Goal: Transaction & Acquisition: Subscribe to service/newsletter

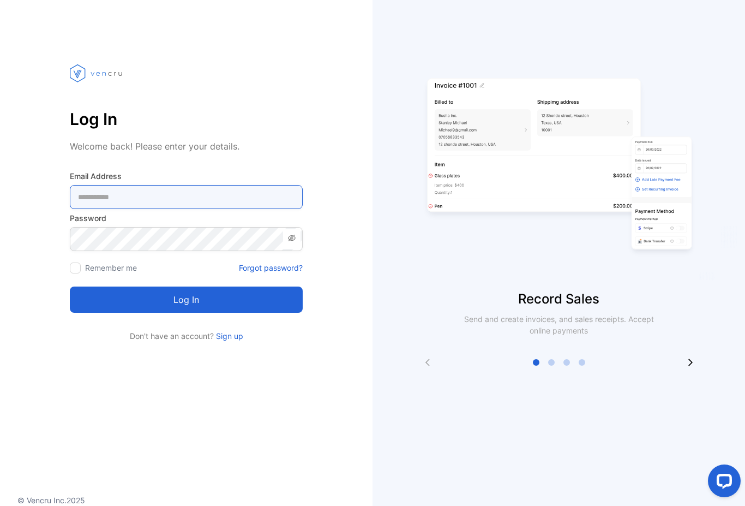
type Address-inputemail "**********"
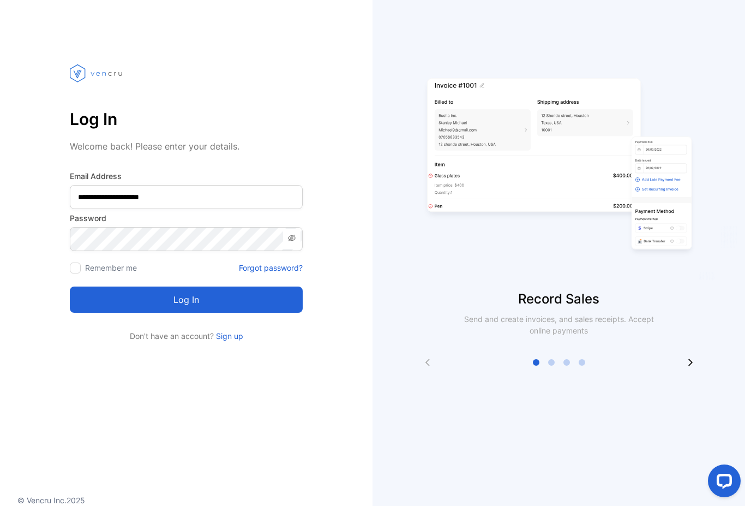
click at [186, 300] on button "Log in" at bounding box center [186, 300] width 233 height 26
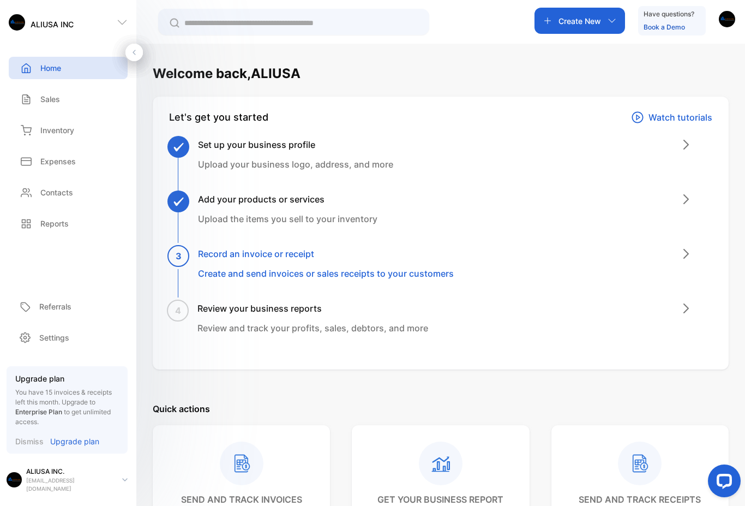
click at [51, 100] on p "Sales" at bounding box center [50, 98] width 20 height 11
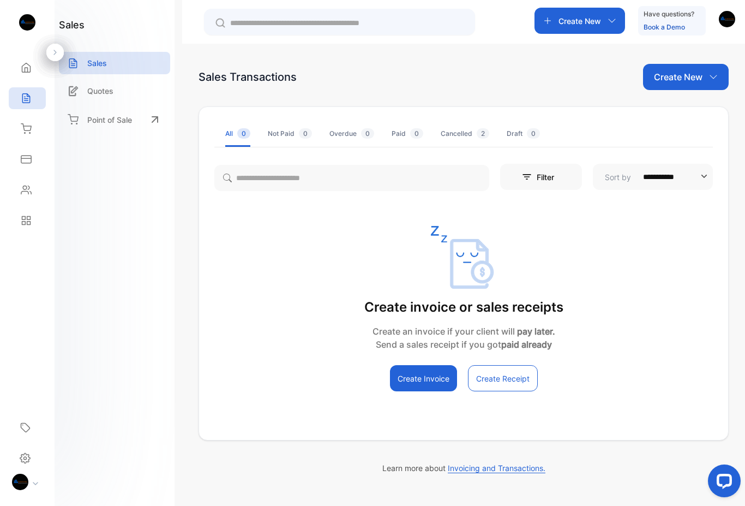
click at [687, 73] on p "Create New" at bounding box center [678, 76] width 49 height 13
click at [602, 22] on div "Create New" at bounding box center [580, 21] width 91 height 26
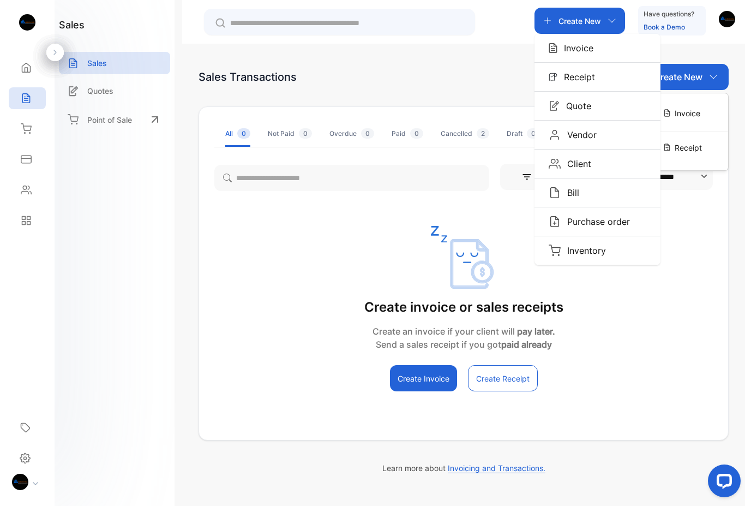
click at [592, 49] on p "Invoice" at bounding box center [576, 47] width 36 height 13
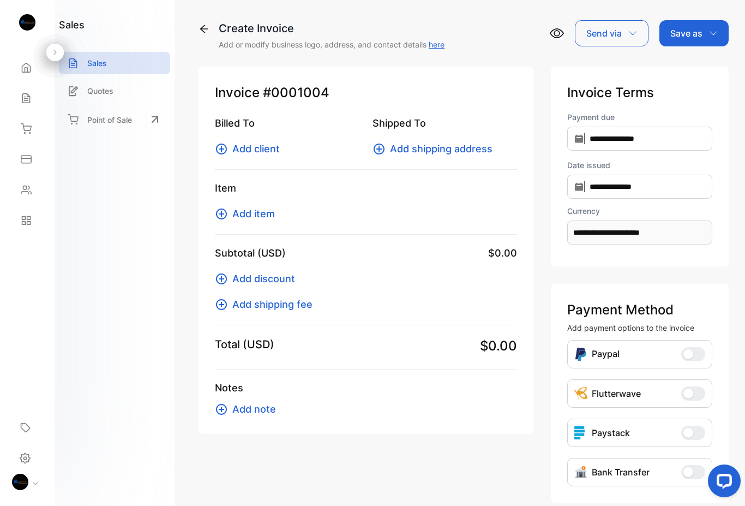
click at [262, 142] on span "Add client" at bounding box center [255, 148] width 47 height 15
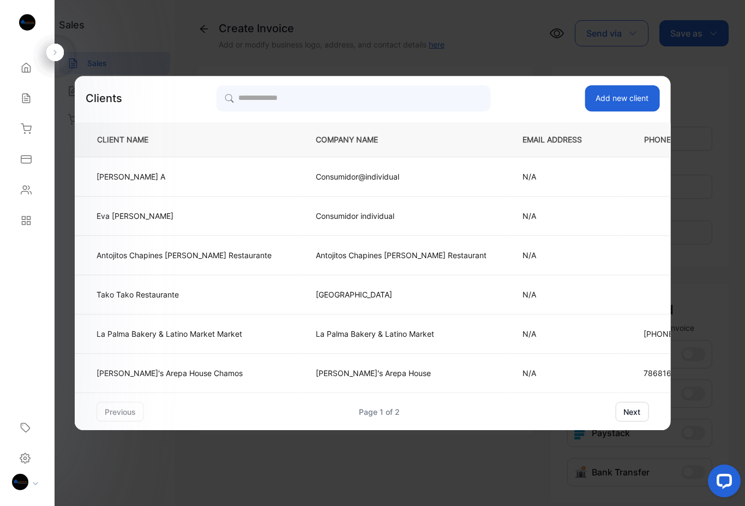
click at [188, 373] on p "[PERSON_NAME]'s Arepa House Chamos" at bounding box center [184, 372] width 175 height 11
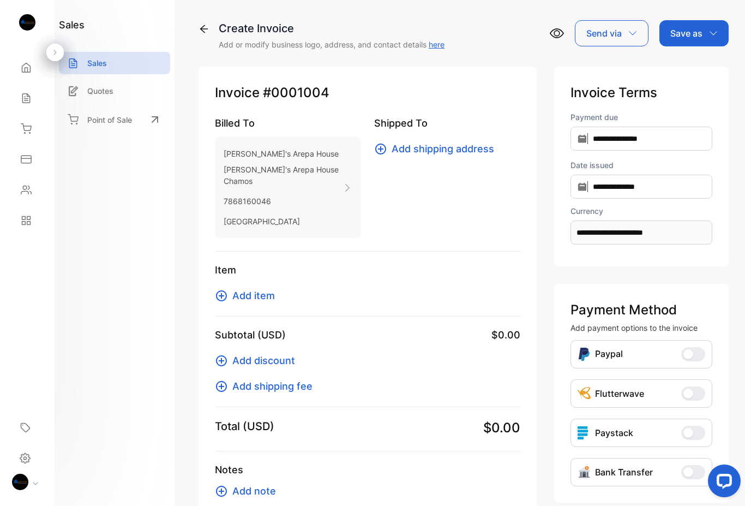
click at [441, 152] on span "Add shipping address" at bounding box center [443, 148] width 103 height 15
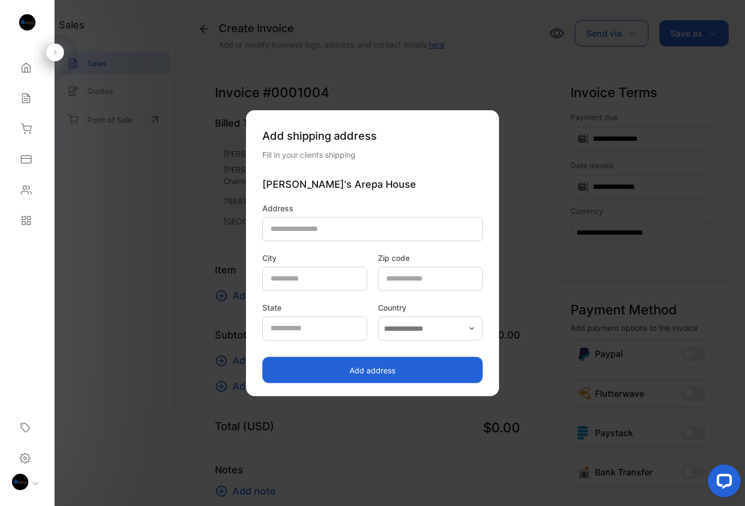
click at [397, 369] on button "Add address" at bounding box center [373, 370] width 220 height 26
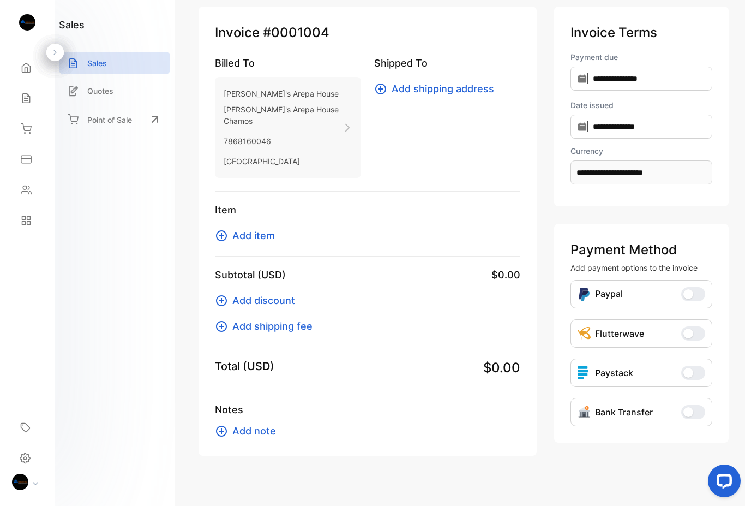
scroll to position [59, 0]
click at [98, 90] on p "Quotes" at bounding box center [100, 90] width 26 height 11
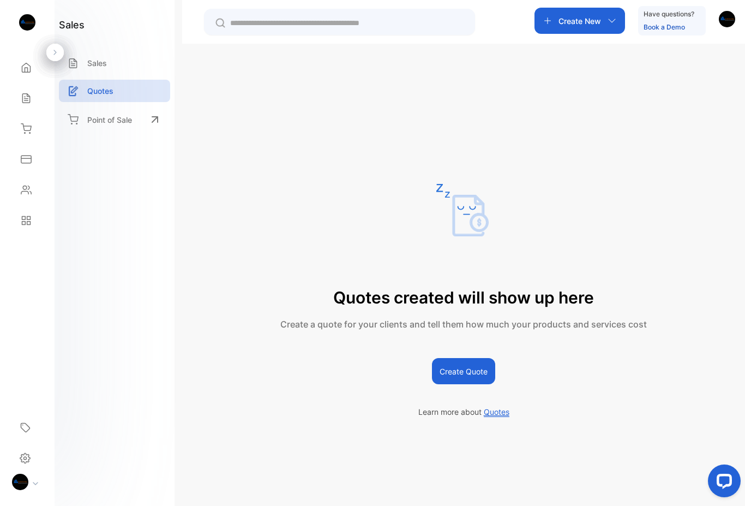
click at [577, 25] on p "Create New" at bounding box center [580, 20] width 43 height 11
click at [566, 111] on p "Quote" at bounding box center [576, 105] width 32 height 13
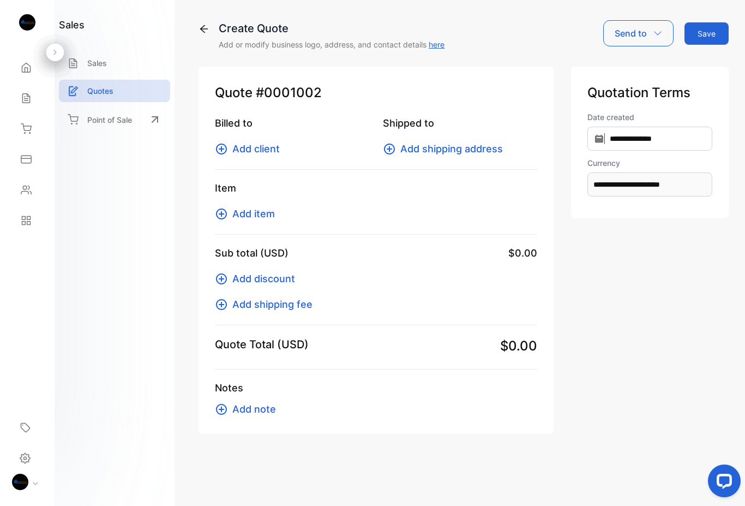
click at [264, 142] on span "Add client" at bounding box center [255, 148] width 47 height 15
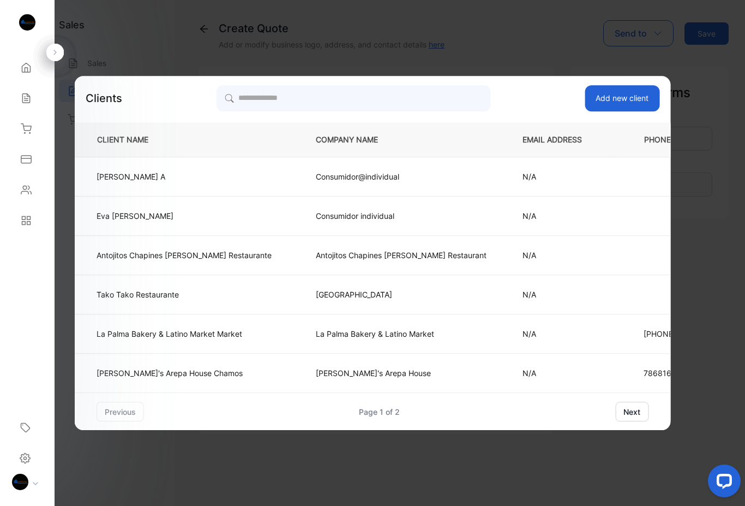
click at [127, 368] on p "[PERSON_NAME]'s Arepa House Chamos" at bounding box center [184, 372] width 175 height 11
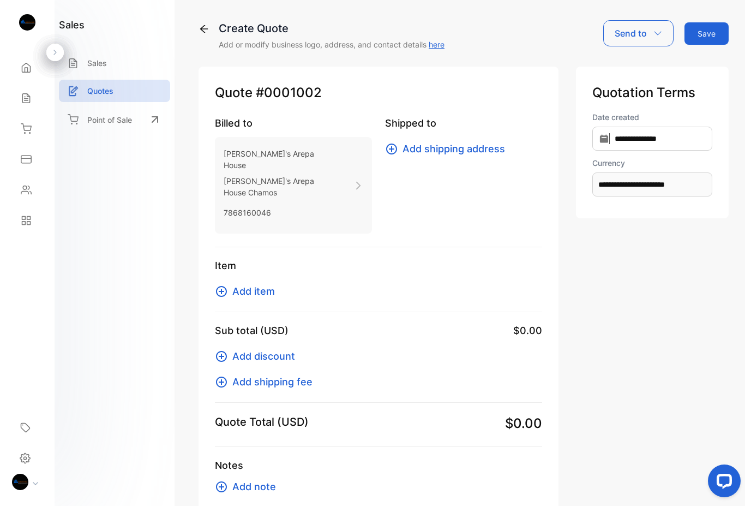
click at [421, 143] on span "Add shipping address" at bounding box center [454, 148] width 103 height 15
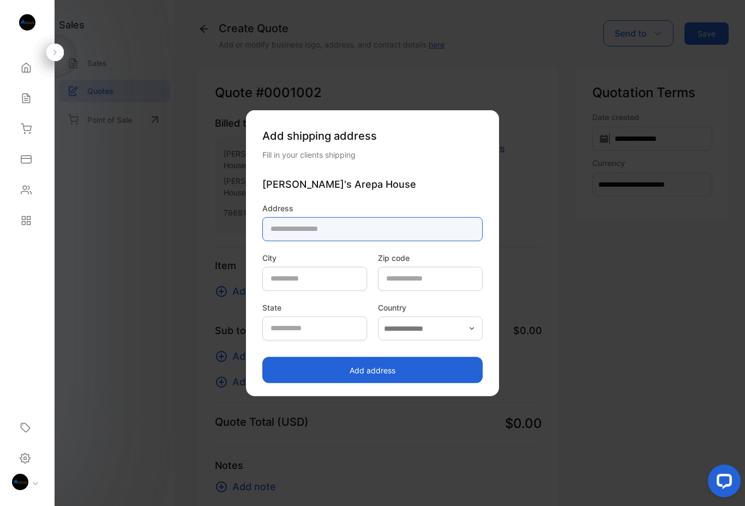
click at [263, 227] on input "text" at bounding box center [373, 229] width 220 height 24
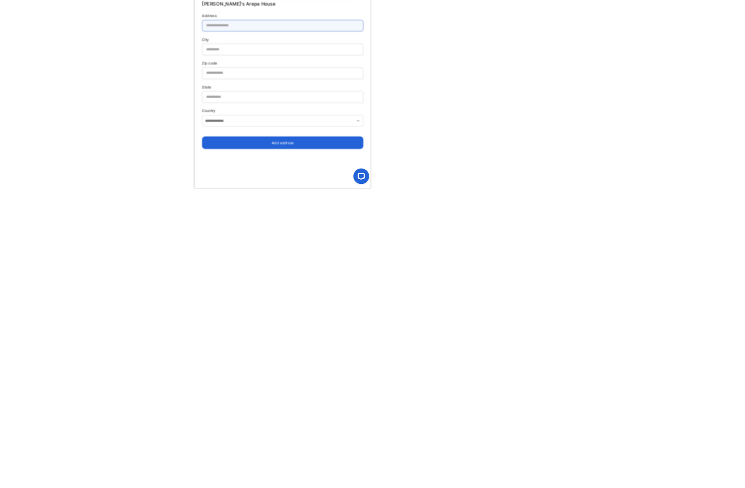
scroll to position [29, 0]
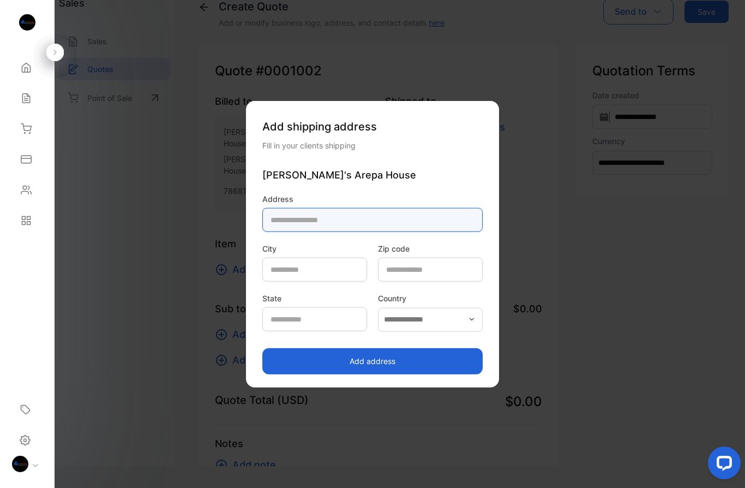
click at [330, 227] on input "text" at bounding box center [373, 220] width 220 height 24
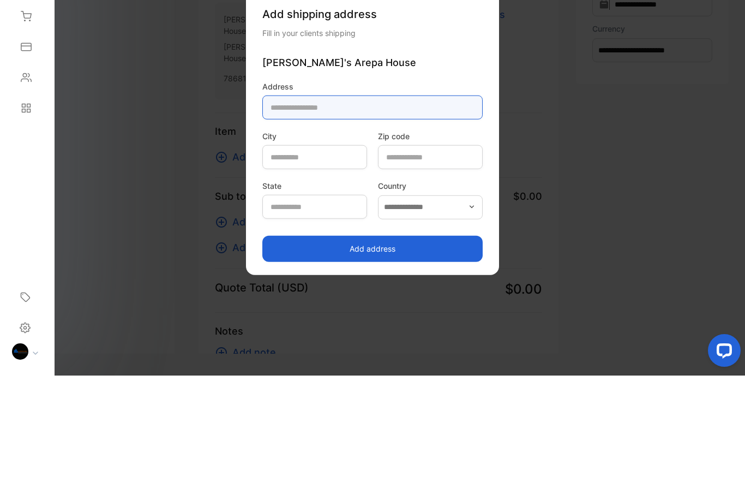
click at [311, 208] on input "text" at bounding box center [373, 220] width 220 height 24
paste input "**********"
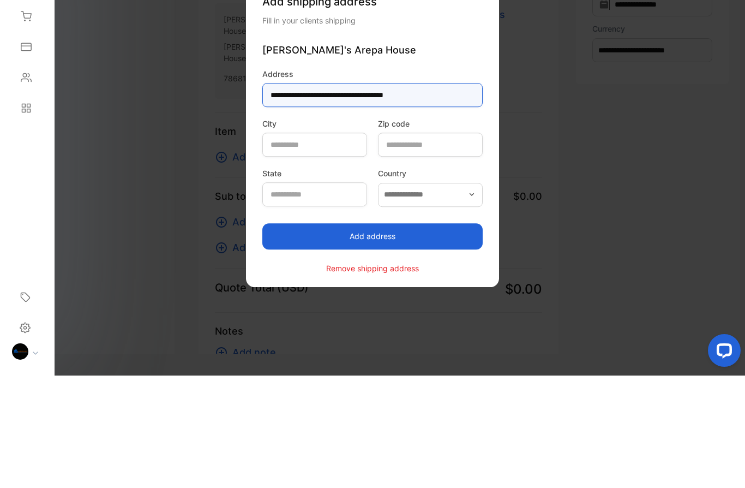
type input "**********"
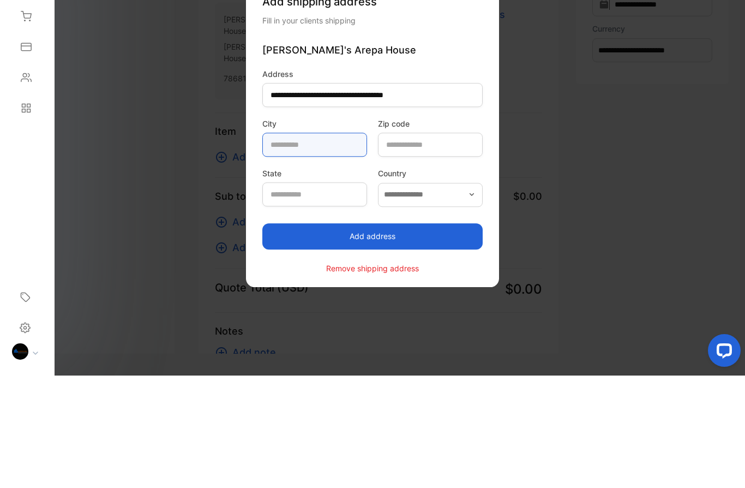
click at [296, 245] on input "text" at bounding box center [315, 257] width 105 height 24
type input "********"
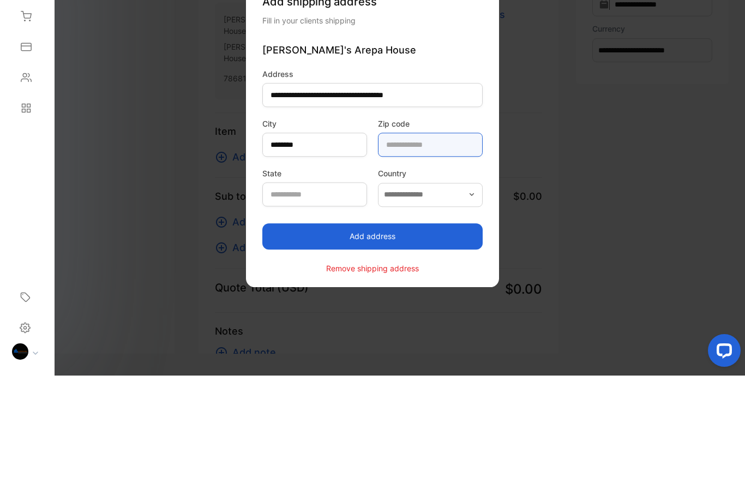
click at [445, 245] on code-inputzipCode "text" at bounding box center [430, 257] width 105 height 24
type code-inputzipCode "*****"
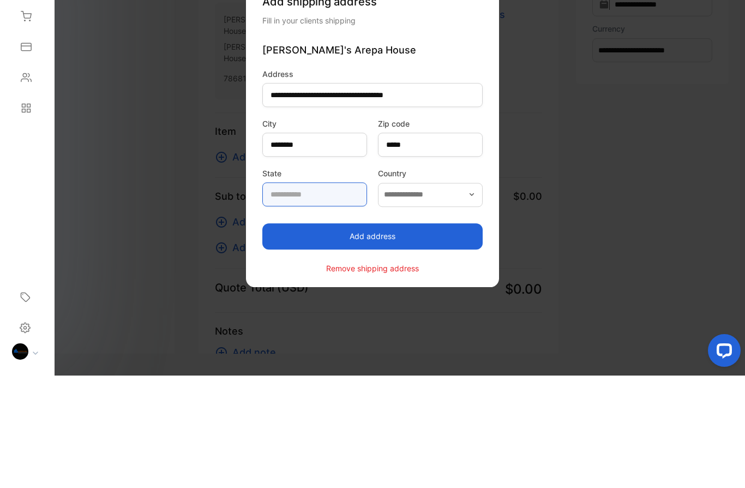
click at [281, 295] on input "text" at bounding box center [315, 307] width 105 height 24
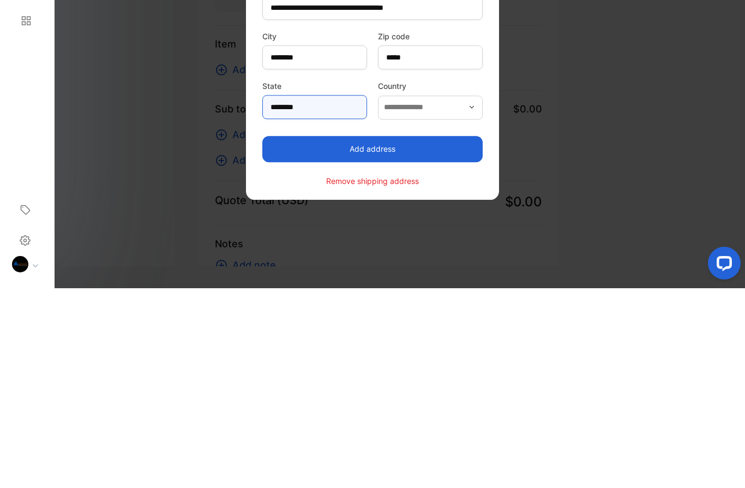
type input "********"
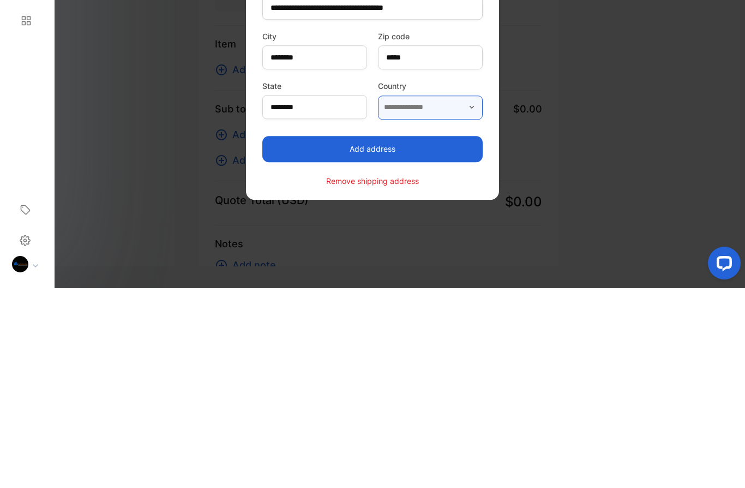
click at [449, 295] on input "text" at bounding box center [430, 307] width 105 height 24
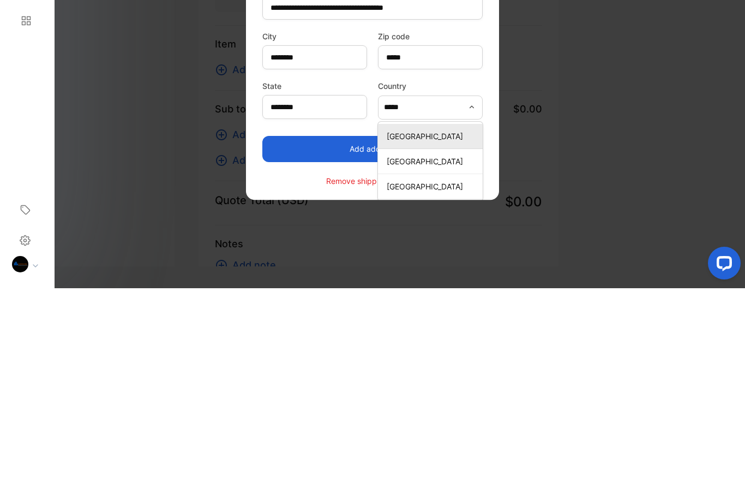
click at [467, 380] on p "[GEOGRAPHIC_DATA]" at bounding box center [433, 385] width 92 height 11
type input "**********"
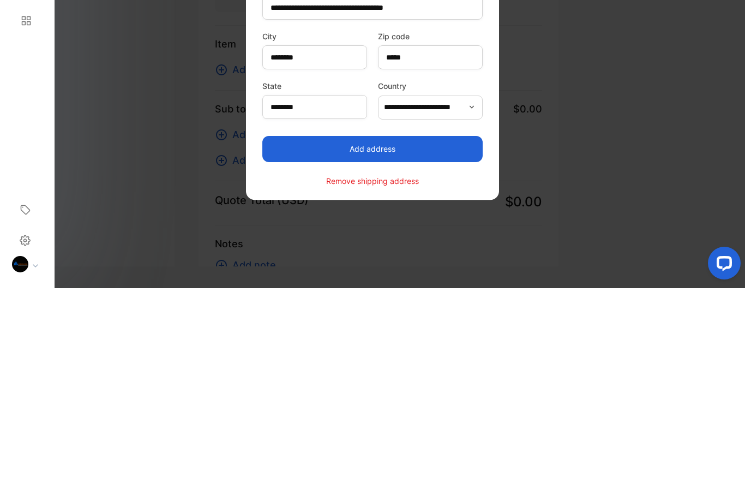
scroll to position [47, 0]
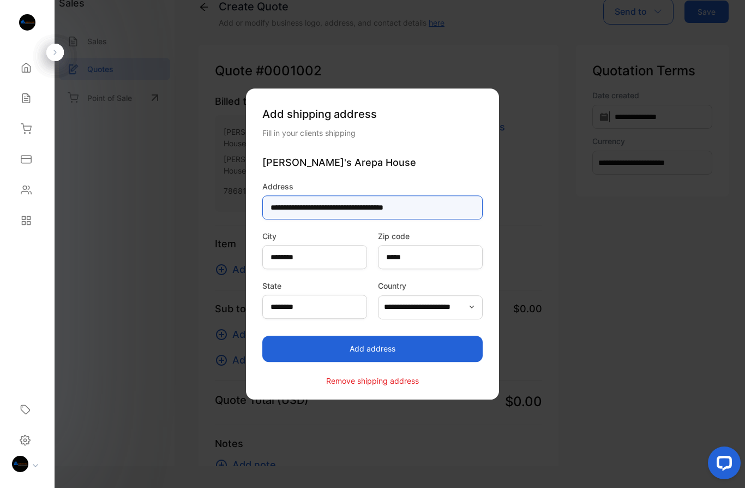
click at [427, 208] on input "**********" at bounding box center [373, 207] width 220 height 24
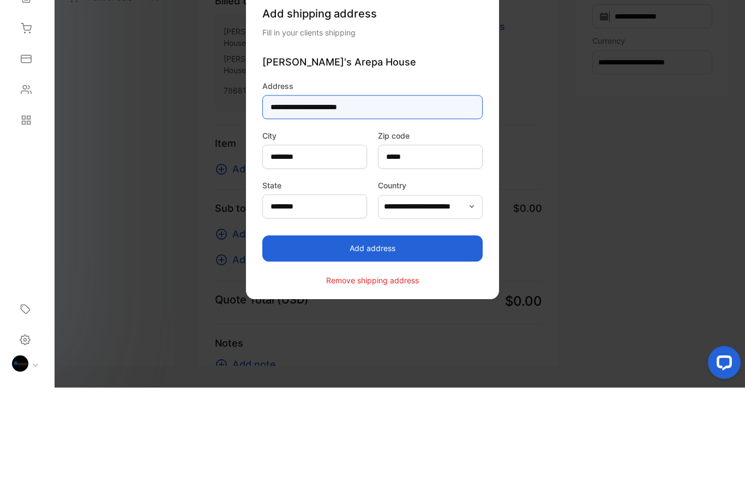
type input "**********"
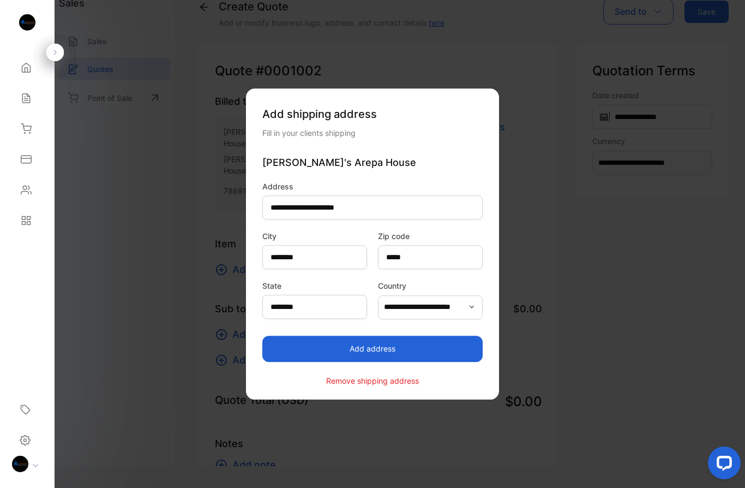
click at [406, 351] on button "Add address" at bounding box center [373, 349] width 220 height 26
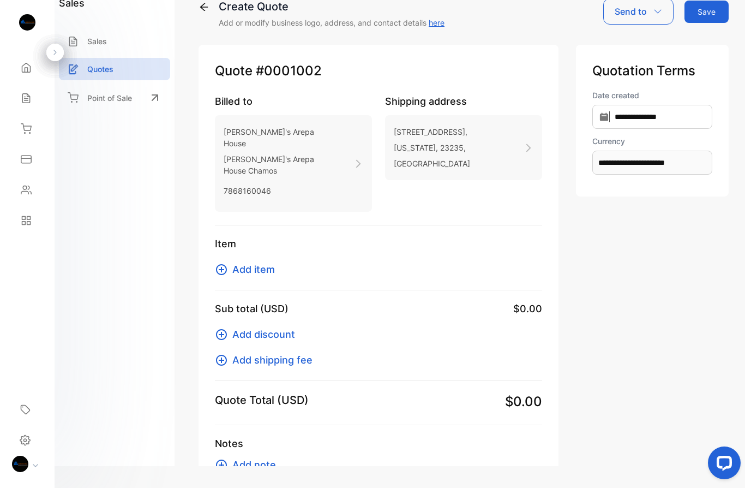
click at [258, 262] on span "Add item" at bounding box center [253, 269] width 43 height 15
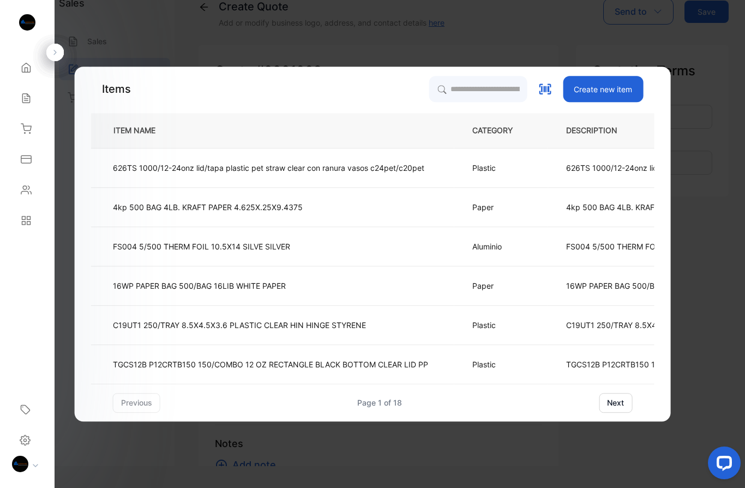
click at [21, 96] on icon at bounding box center [26, 98] width 11 height 11
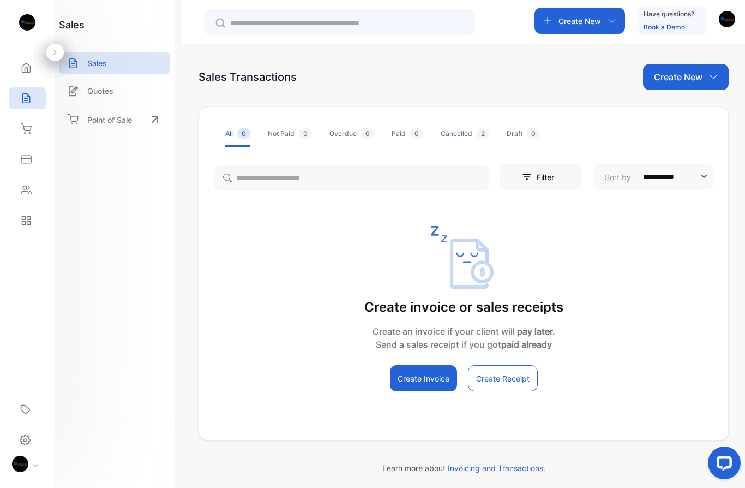
click at [21, 169] on div "Expenses" at bounding box center [27, 159] width 37 height 22
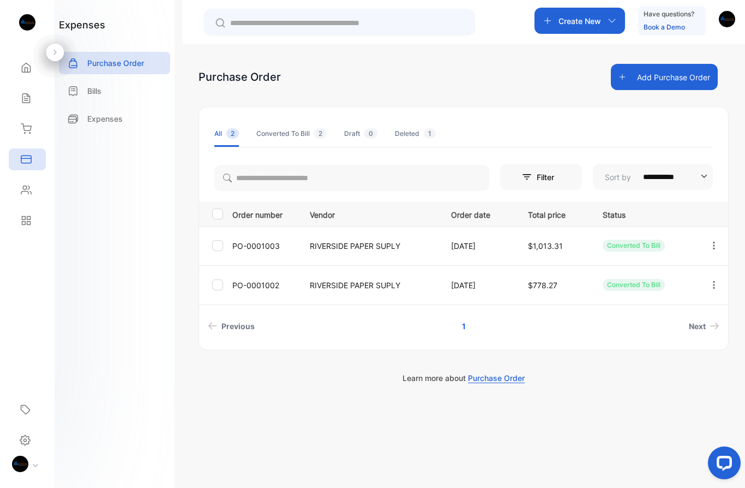
click at [23, 169] on div "Expenses" at bounding box center [27, 159] width 37 height 22
click at [21, 133] on icon at bounding box center [26, 128] width 11 height 11
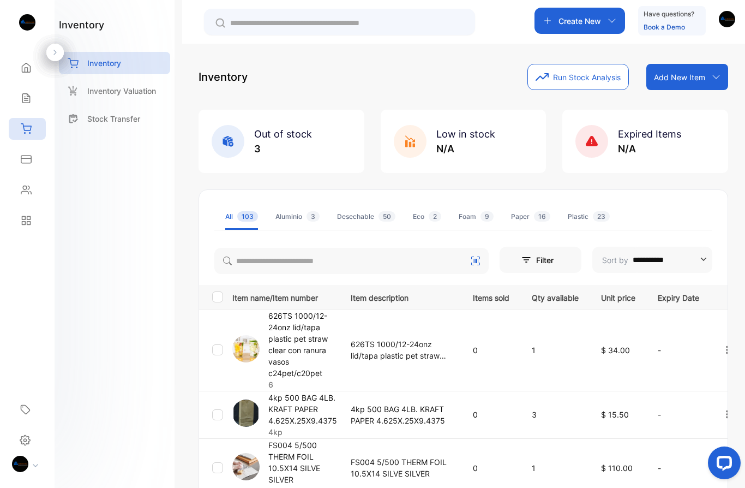
click at [22, 115] on div "Inventory Inventory" at bounding box center [27, 129] width 37 height 31
click at [86, 174] on div "inventory Inventory Inventory Valuation Stock Transfer" at bounding box center [115, 244] width 120 height 488
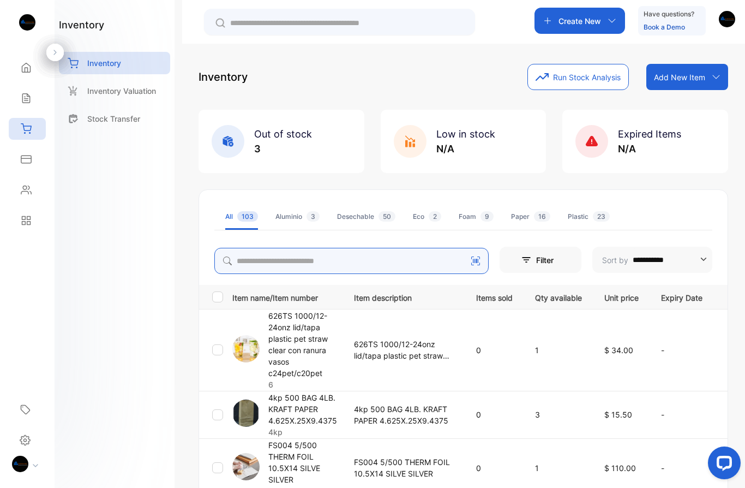
click at [328, 264] on input "search" at bounding box center [351, 261] width 275 height 26
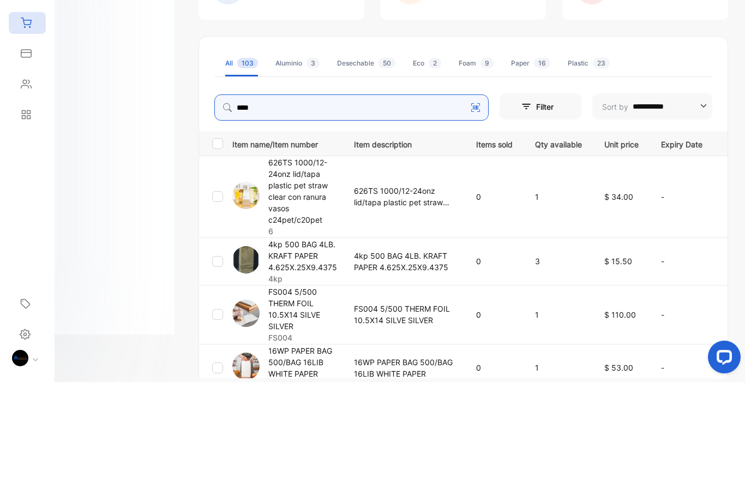
type input "*****"
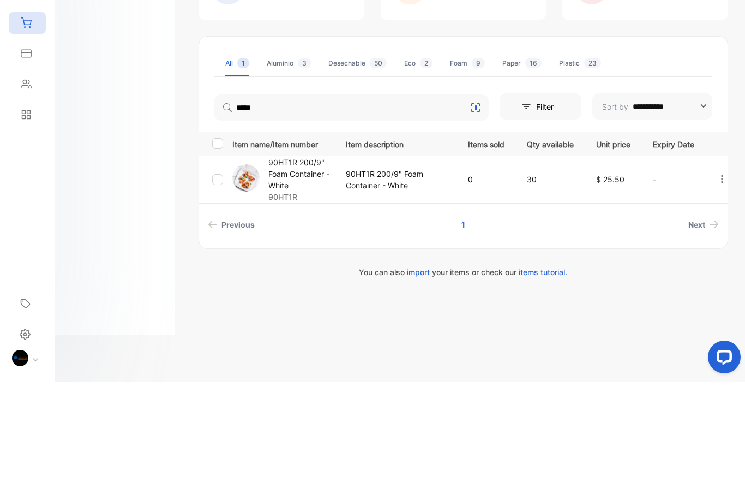
scroll to position [65, 0]
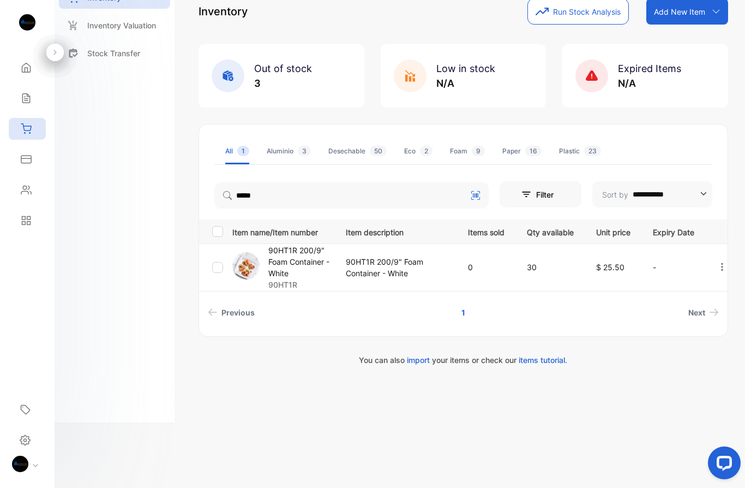
click at [23, 97] on icon at bounding box center [25, 98] width 7 height 9
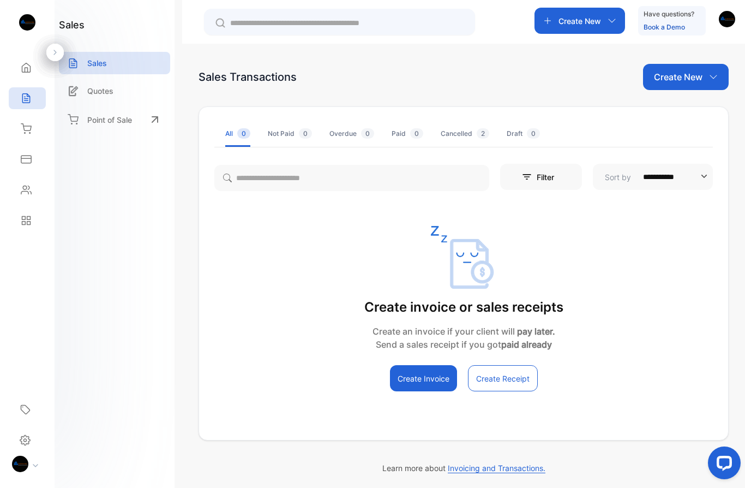
click at [94, 92] on p "Quotes" at bounding box center [100, 90] width 26 height 11
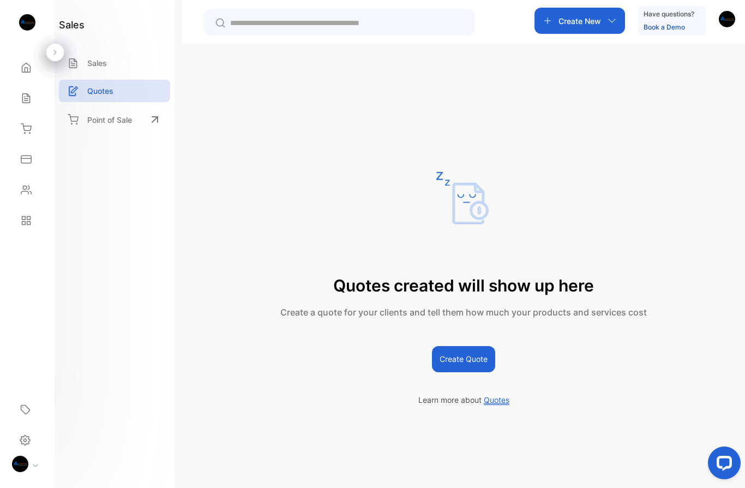
click at [478, 372] on button "Create Quote" at bounding box center [463, 359] width 63 height 26
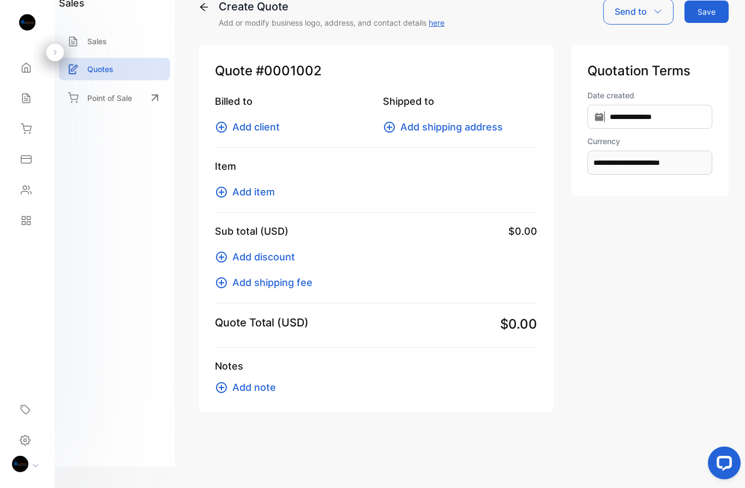
click at [264, 120] on span "Add client" at bounding box center [255, 127] width 47 height 15
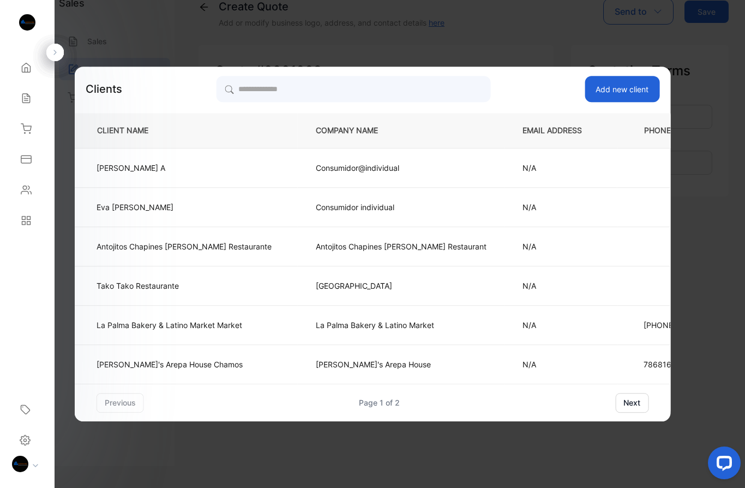
click at [230, 363] on p "[PERSON_NAME]'s Arepa House Chamos" at bounding box center [184, 364] width 175 height 11
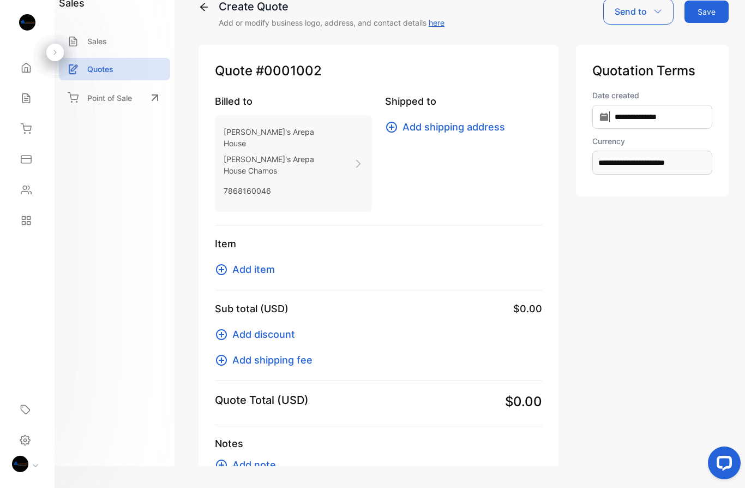
click at [460, 120] on span "Add shipping address" at bounding box center [454, 127] width 103 height 15
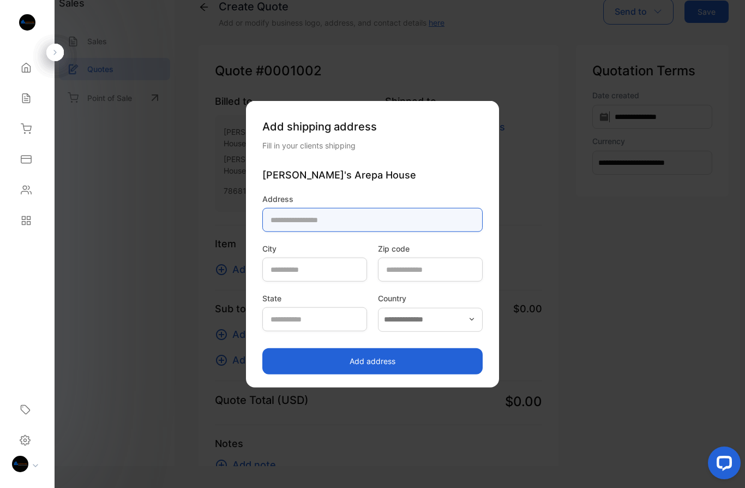
click at [321, 218] on input "text" at bounding box center [373, 220] width 220 height 24
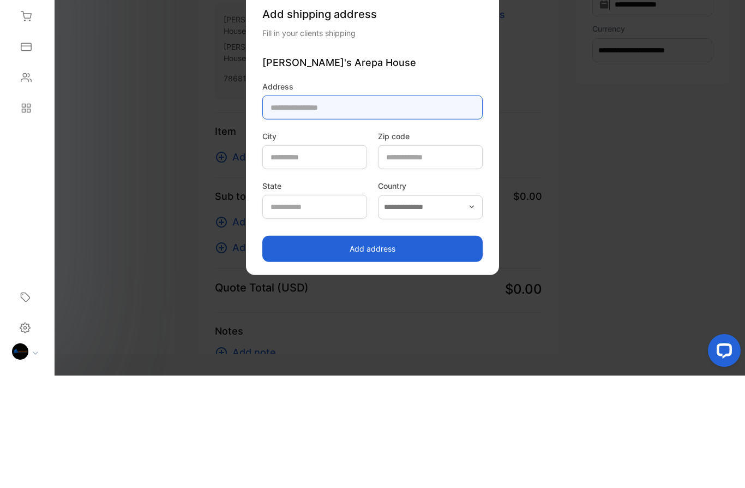
click at [291, 208] on input "text" at bounding box center [373, 220] width 220 height 24
paste input "**********"
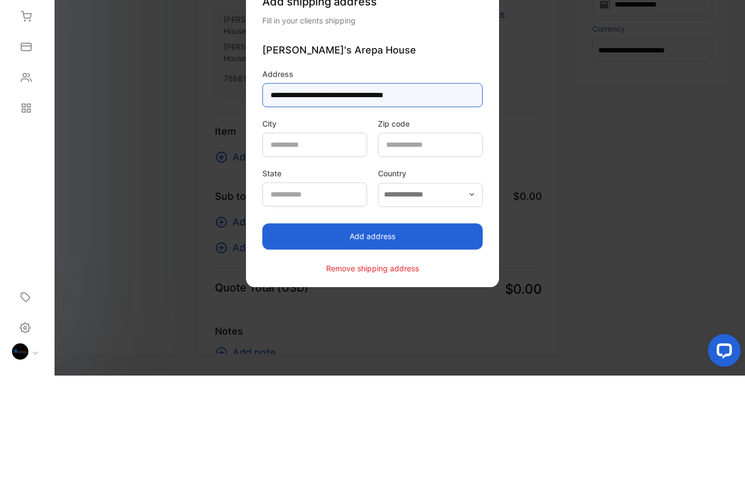
type input "**********"
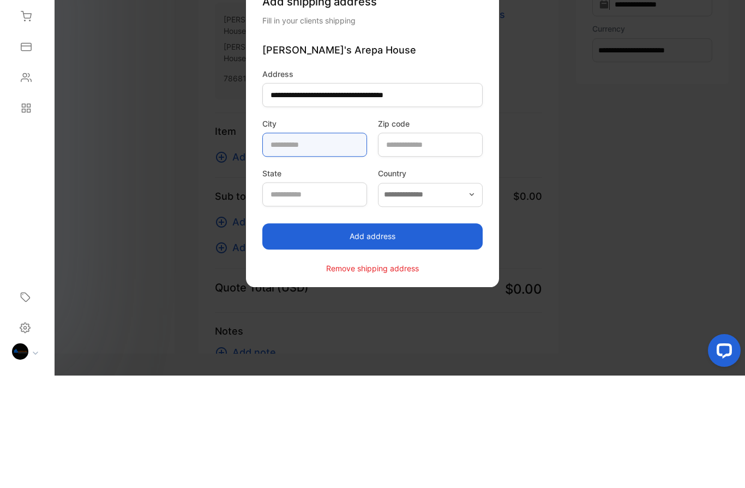
click at [311, 245] on input "text" at bounding box center [315, 257] width 105 height 24
type input "********"
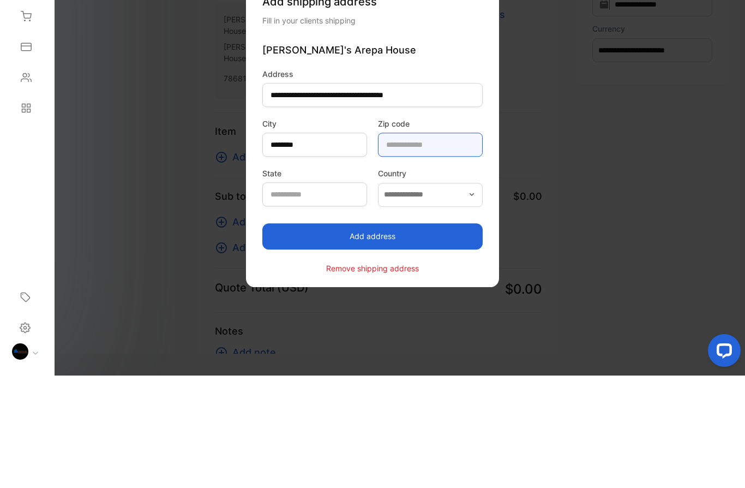
click at [443, 245] on code-inputzipCode "text" at bounding box center [430, 257] width 105 height 24
type code-inputzipCode "*****"
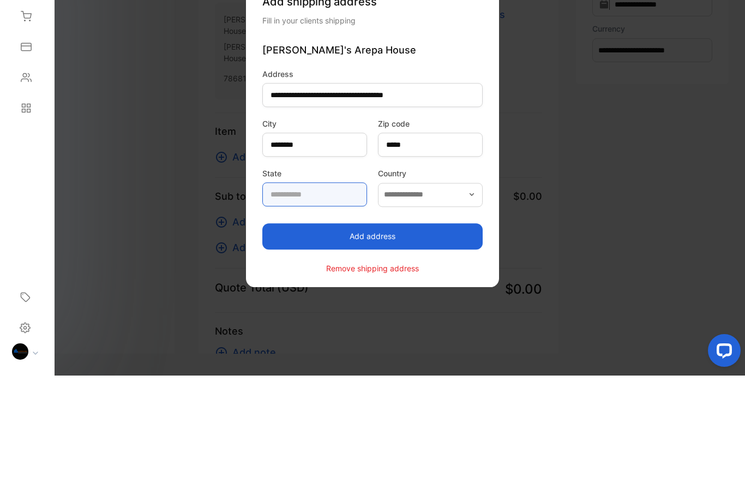
click at [282, 295] on input "text" at bounding box center [315, 307] width 105 height 24
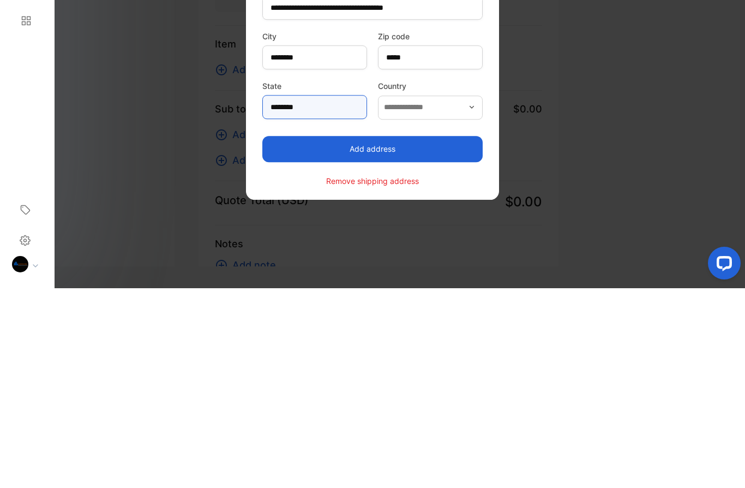
type input "********"
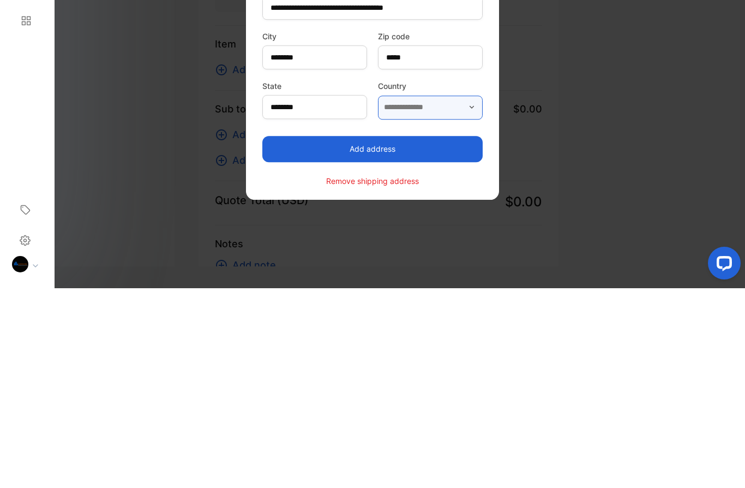
click at [442, 295] on input "text" at bounding box center [430, 307] width 105 height 24
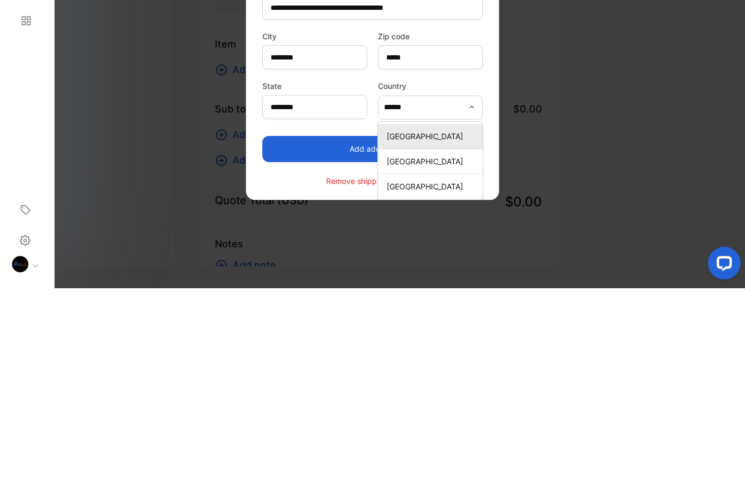
click at [472, 380] on p "[GEOGRAPHIC_DATA]" at bounding box center [433, 385] width 92 height 11
type input "**********"
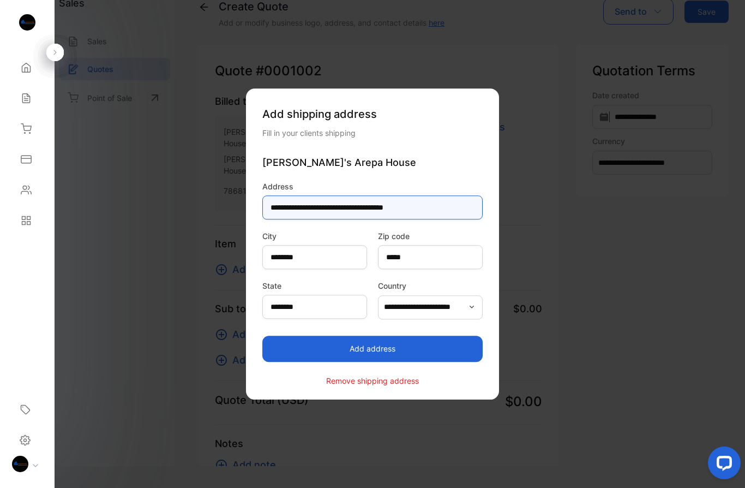
click at [424, 210] on input "**********" at bounding box center [373, 207] width 220 height 24
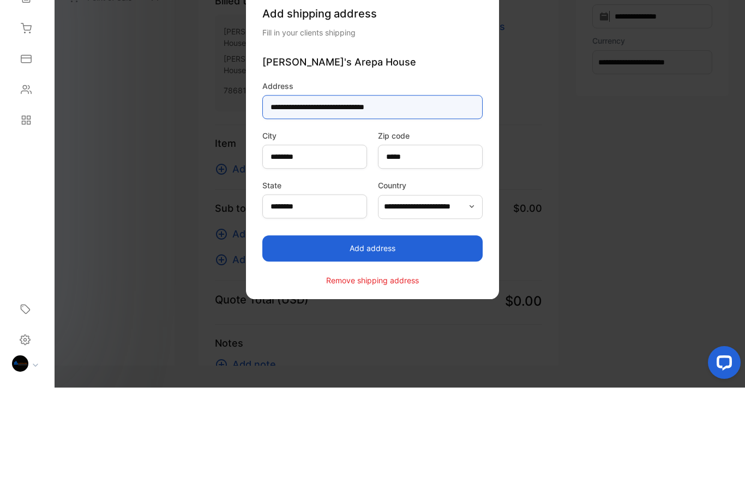
type input "**********"
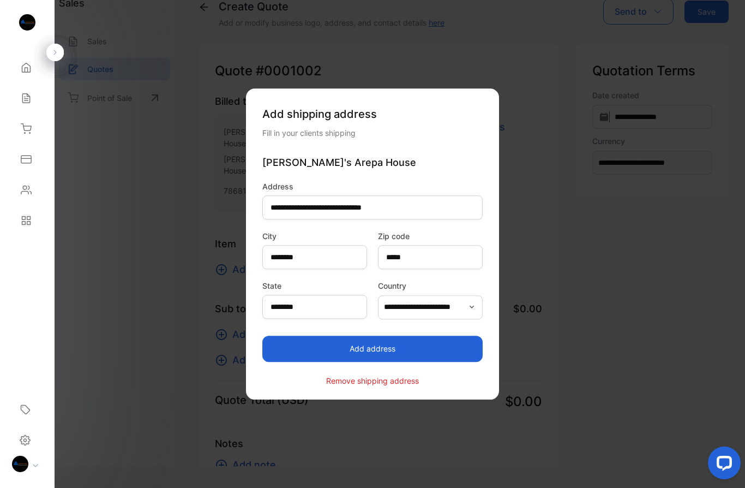
click at [440, 349] on button "Add address" at bounding box center [373, 349] width 220 height 26
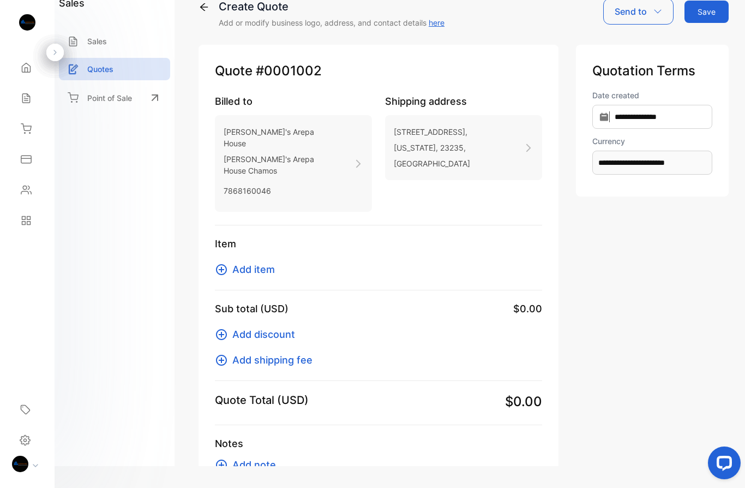
click at [256, 262] on span "Add item" at bounding box center [253, 269] width 43 height 15
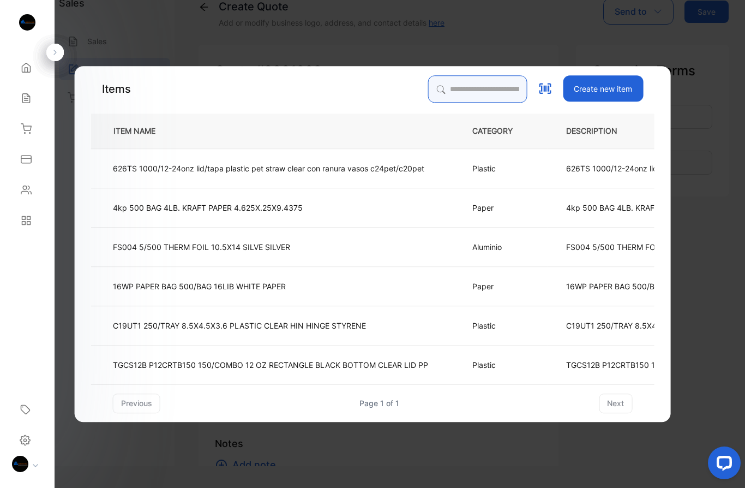
click at [463, 92] on input "search" at bounding box center [477, 88] width 99 height 27
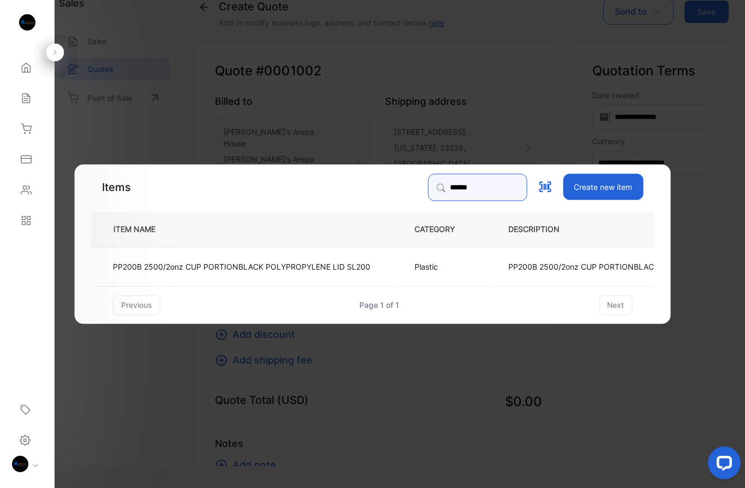
type input "******"
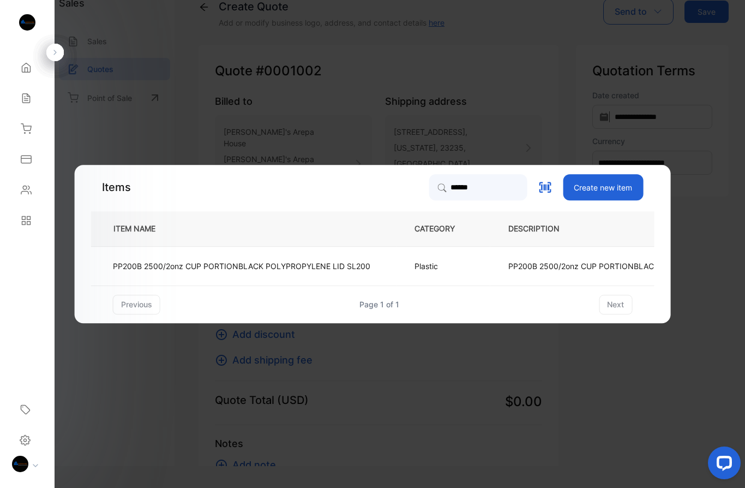
click at [309, 263] on p "PP200B 2500/2onz CUP PORTIONBLACK POLYPROPYLENE LID SL200" at bounding box center [242, 265] width 258 height 11
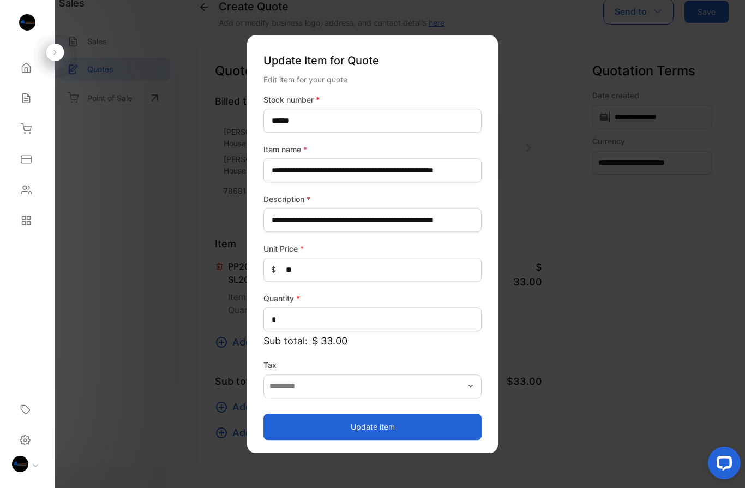
click at [407, 428] on button "Update item" at bounding box center [373, 427] width 218 height 26
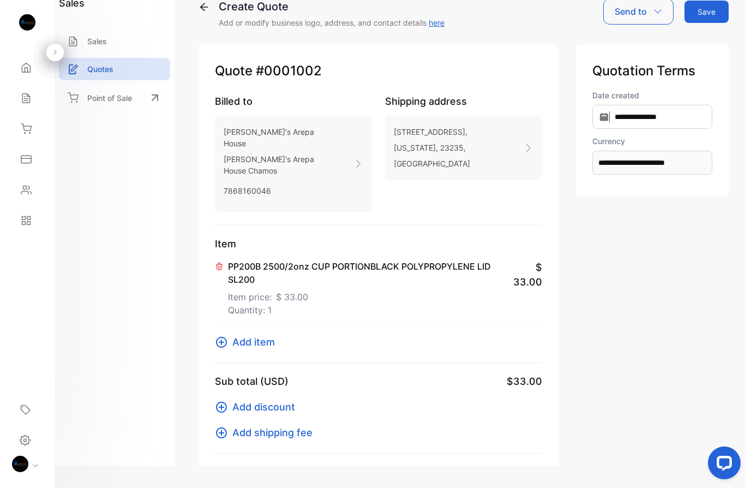
click at [256, 335] on span "Add item" at bounding box center [253, 342] width 43 height 15
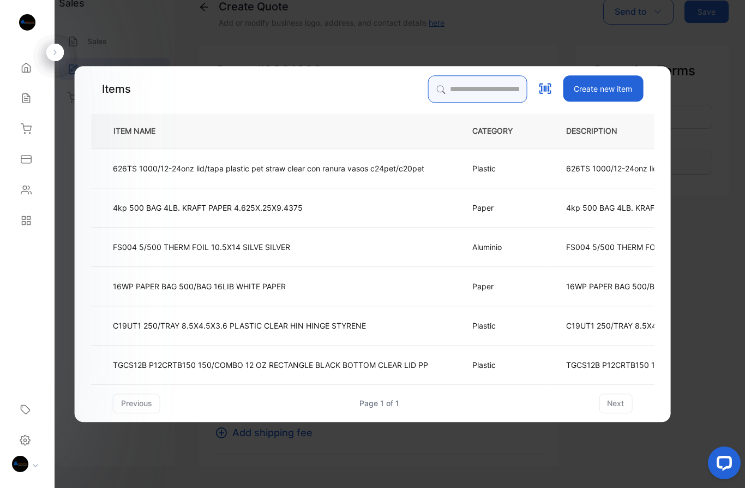
click at [479, 94] on input "search" at bounding box center [477, 88] width 99 height 27
type input "*****"
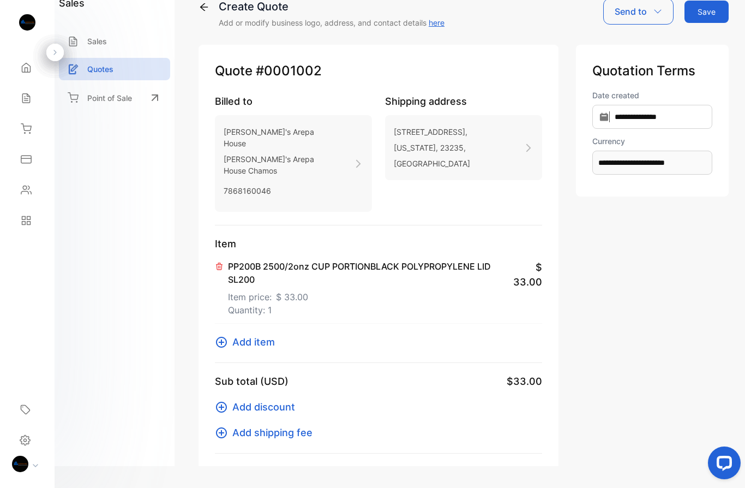
click at [260, 335] on span "Add item" at bounding box center [253, 342] width 43 height 15
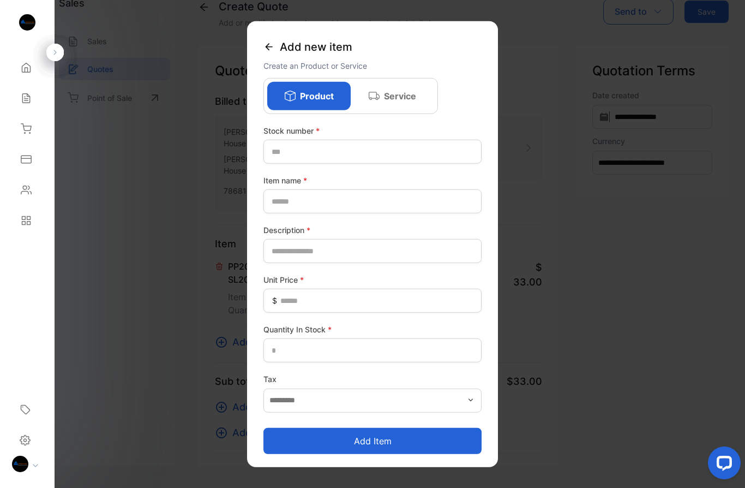
click at [611, 312] on div at bounding box center [372, 244] width 745 height 488
click at [269, 46] on icon at bounding box center [269, 46] width 11 height 11
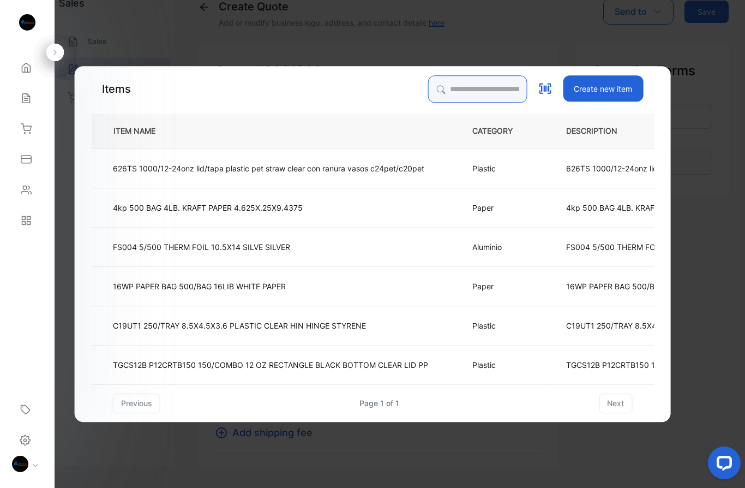
click at [472, 90] on input "search" at bounding box center [477, 88] width 99 height 27
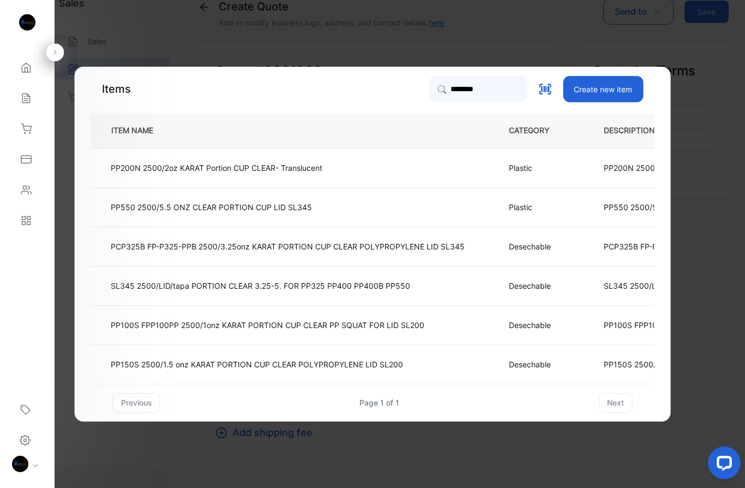
scroll to position [0, 3]
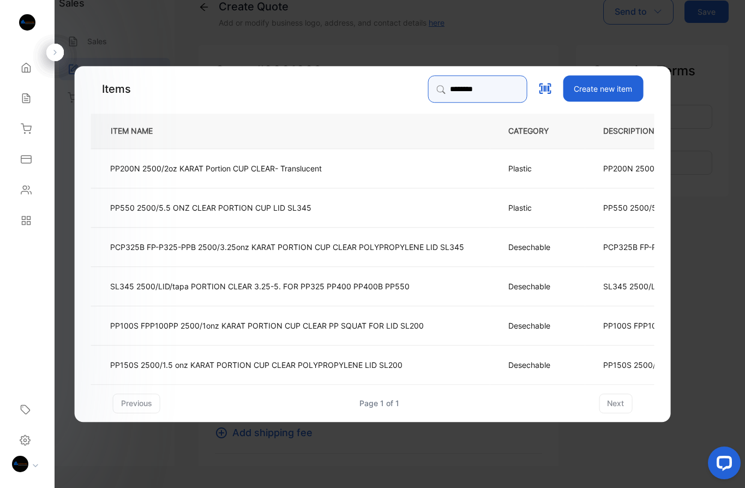
click at [478, 91] on input "*******" at bounding box center [477, 88] width 99 height 27
type input "*"
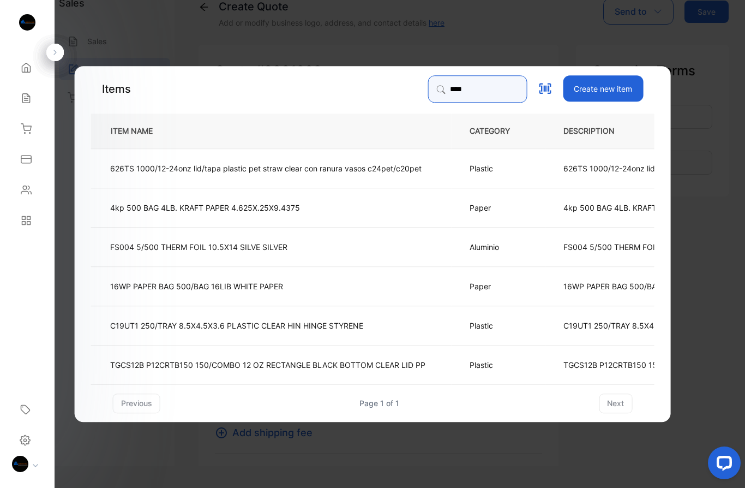
type input "*****"
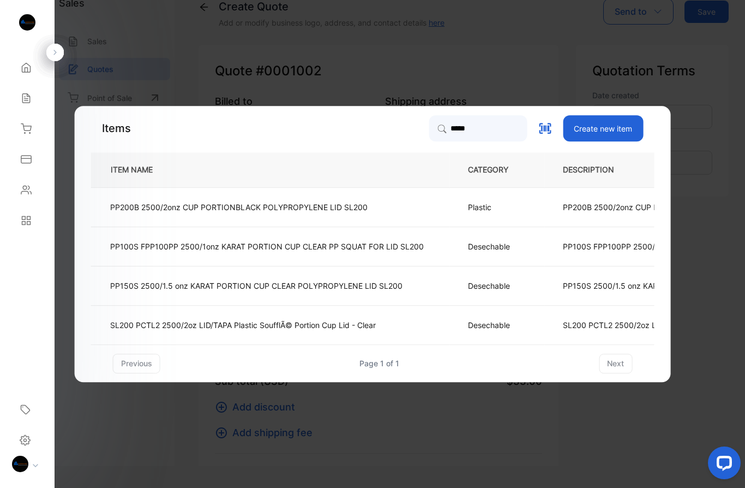
click at [332, 325] on p "SL200 PCTL2 2500/2oz LID/TAPA Plastic SoufflÃ© Portion Cup Lid - Clear" at bounding box center [243, 324] width 266 height 11
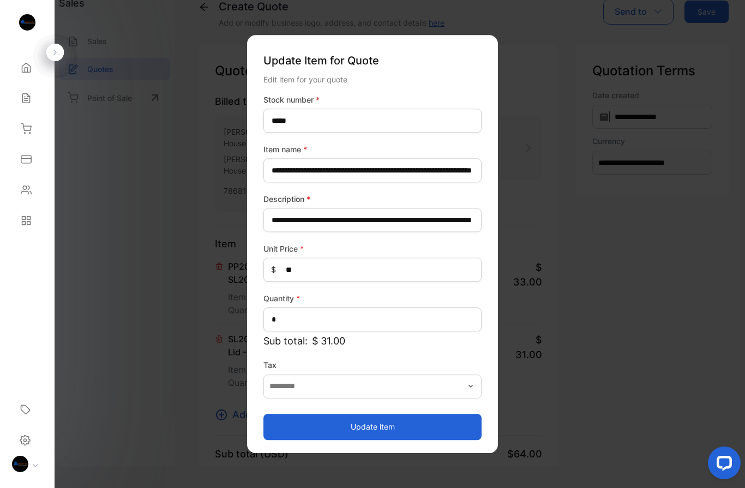
click at [409, 429] on button "Update item" at bounding box center [373, 427] width 218 height 26
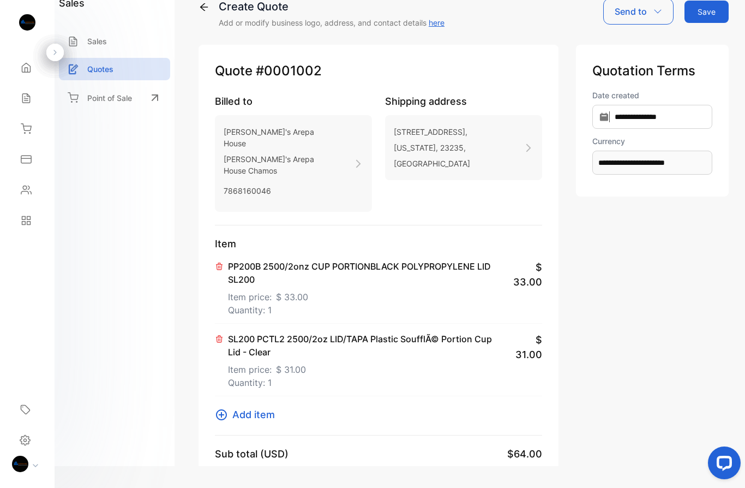
click at [254, 407] on span "Add item" at bounding box center [253, 414] width 43 height 15
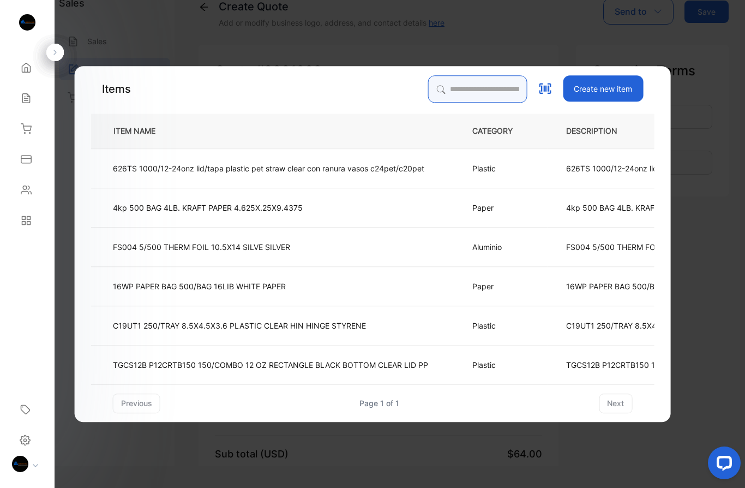
click at [469, 92] on input "search" at bounding box center [477, 88] width 99 height 27
type input "*****"
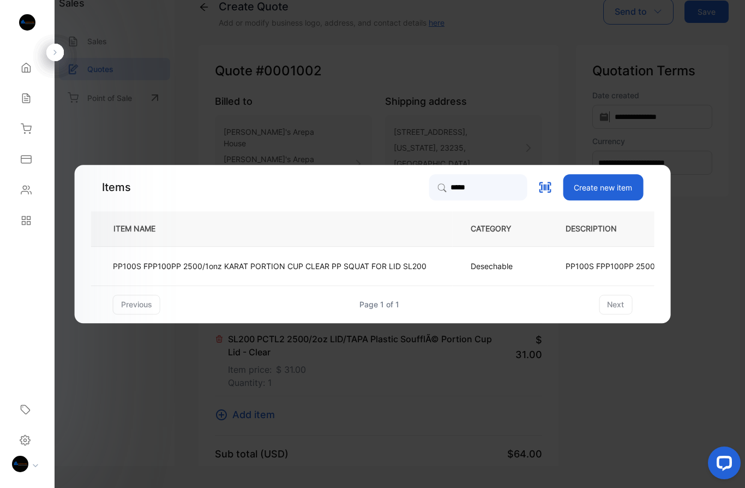
click at [202, 263] on p "PP100S FPP100PP 2500/1onz KARAT PORTION CUP CLEAR PP SQUAT FOR LID SL200" at bounding box center [270, 265] width 314 height 11
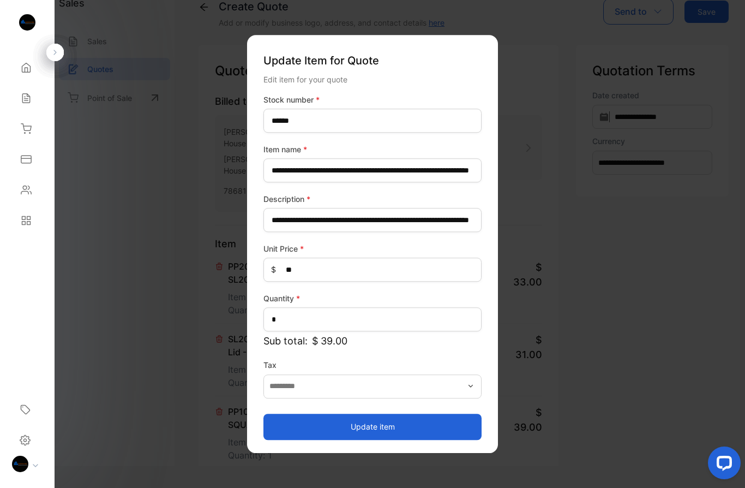
click at [383, 427] on button "Update item" at bounding box center [373, 427] width 218 height 26
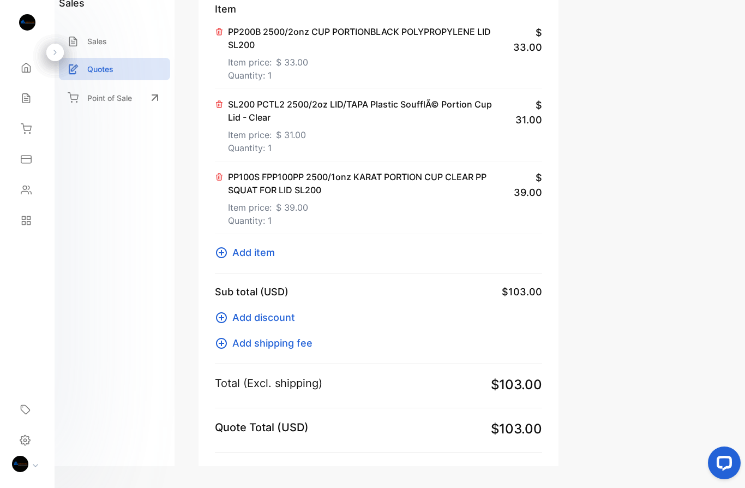
scroll to position [236, 0]
click at [259, 244] on span "Add item" at bounding box center [253, 251] width 43 height 15
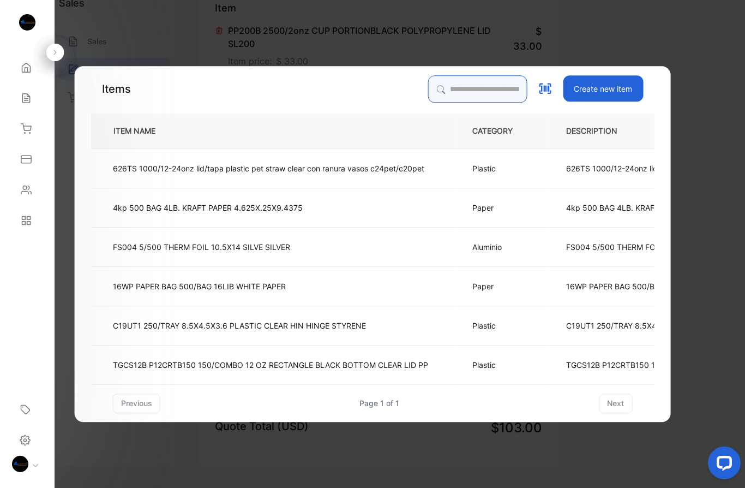
click at [476, 91] on input "search" at bounding box center [477, 88] width 99 height 27
type input "*****"
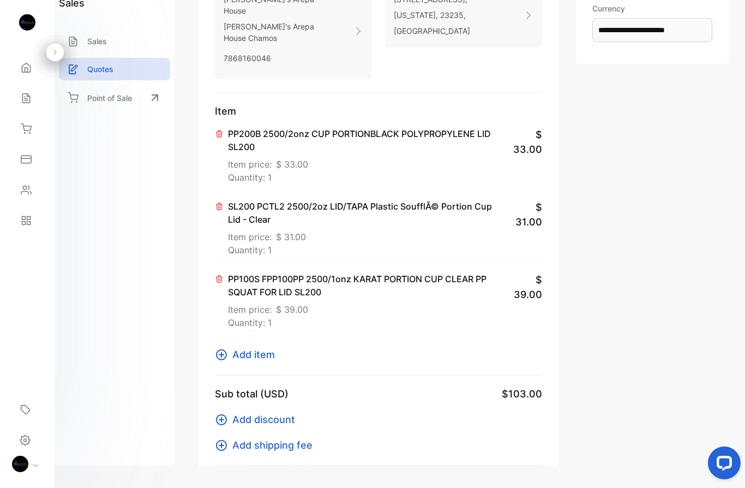
scroll to position [124, 0]
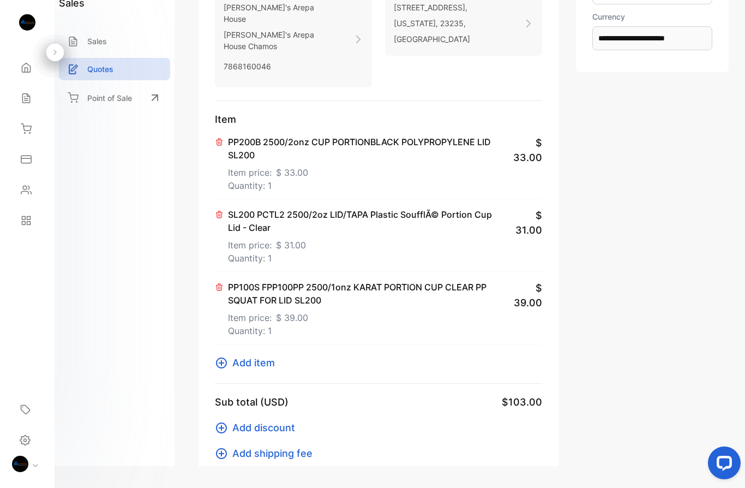
click at [417, 208] on p "SL200 PCTL2 2500/2oz LID/TAPA Plastic SoufflÃ© Portion Cup Lid - Clear" at bounding box center [364, 221] width 272 height 26
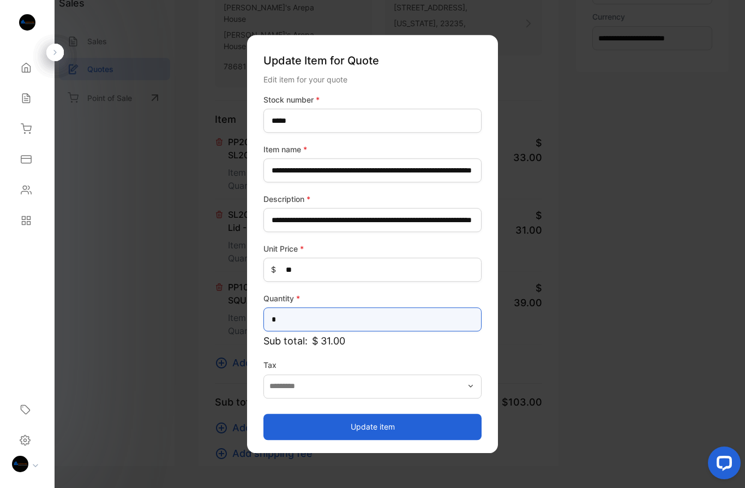
click at [295, 320] on input "*" at bounding box center [373, 319] width 218 height 24
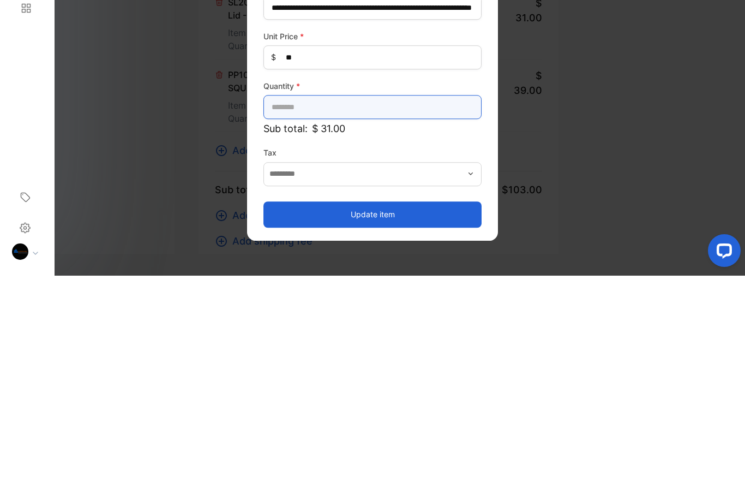
type input "*"
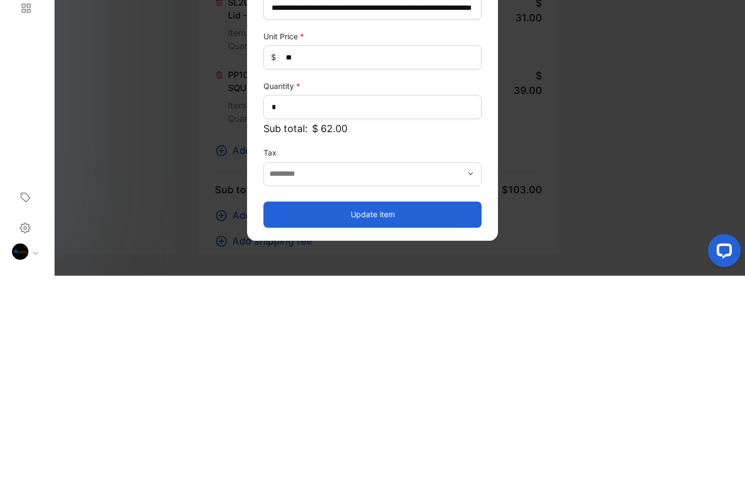
click at [414, 414] on button "Update item" at bounding box center [373, 427] width 218 height 26
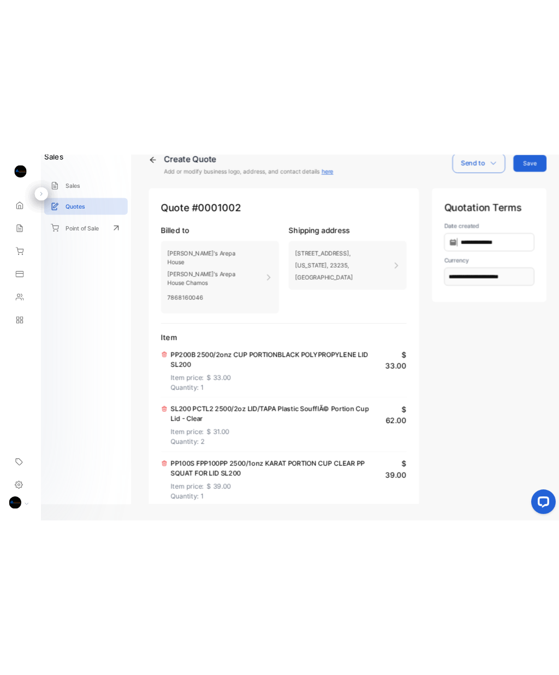
scroll to position [0, 0]
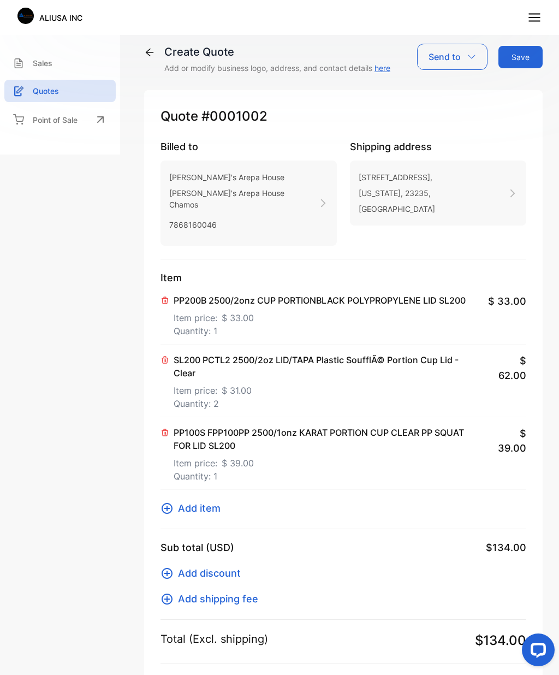
click at [525, 54] on button "Save" at bounding box center [520, 57] width 44 height 22
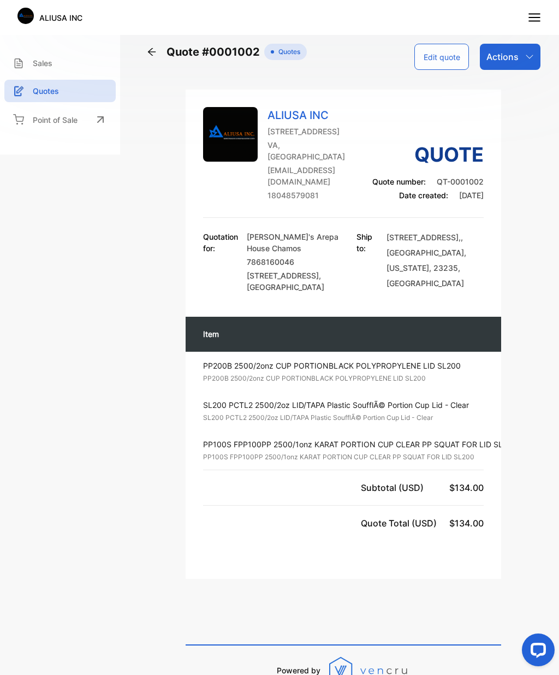
click at [521, 56] on div "Actions" at bounding box center [510, 57] width 61 height 26
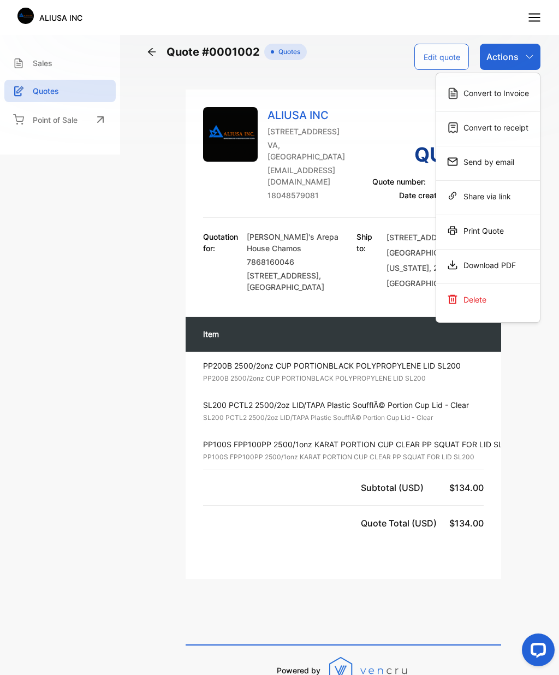
click at [508, 231] on div "Print Quote" at bounding box center [488, 230] width 104 height 22
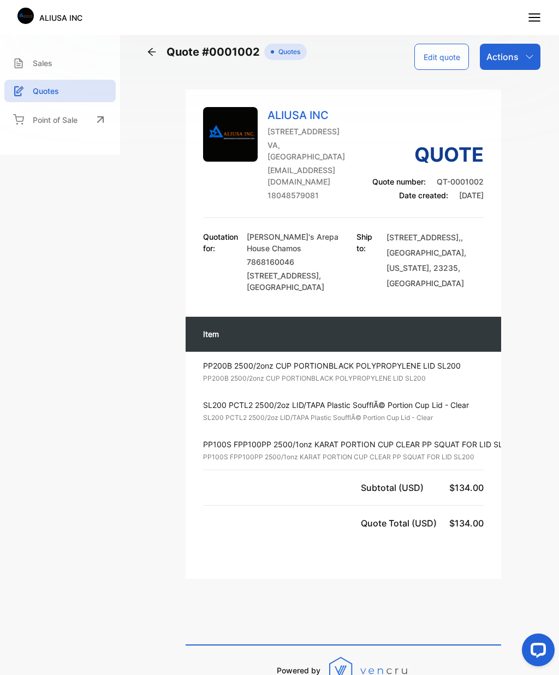
click at [526, 54] on icon "button" at bounding box center [529, 56] width 9 height 9
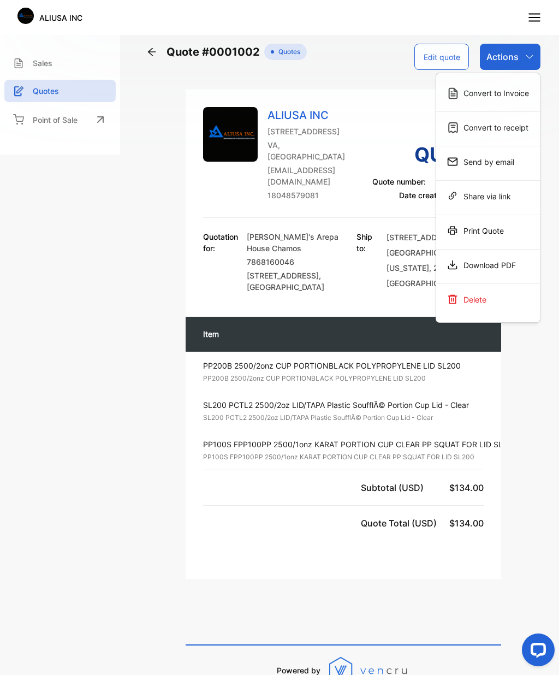
click at [490, 234] on div "Print Quote" at bounding box center [488, 230] width 104 height 22
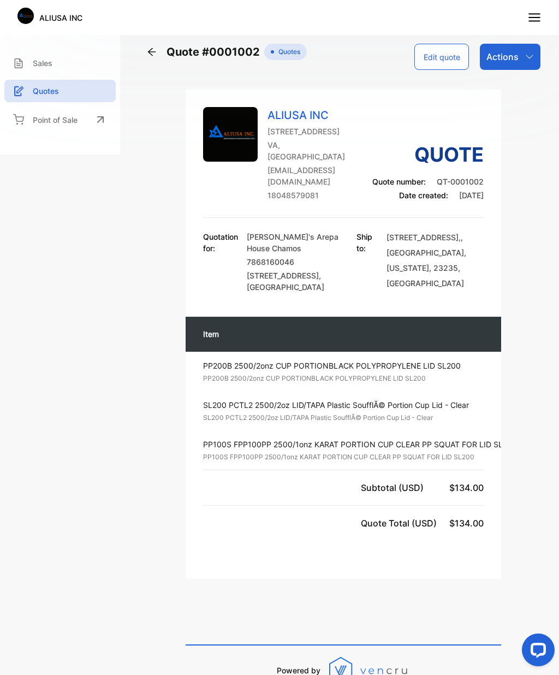
click at [525, 57] on icon "button" at bounding box center [529, 56] width 9 height 9
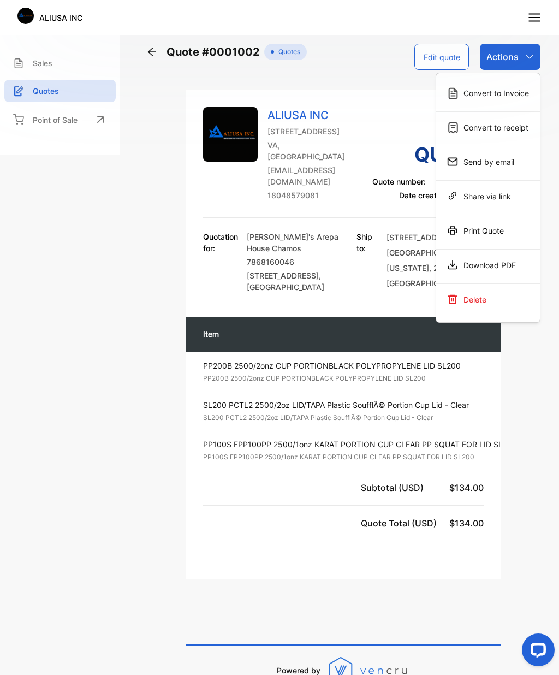
click at [504, 231] on div "Print Quote" at bounding box center [488, 230] width 104 height 22
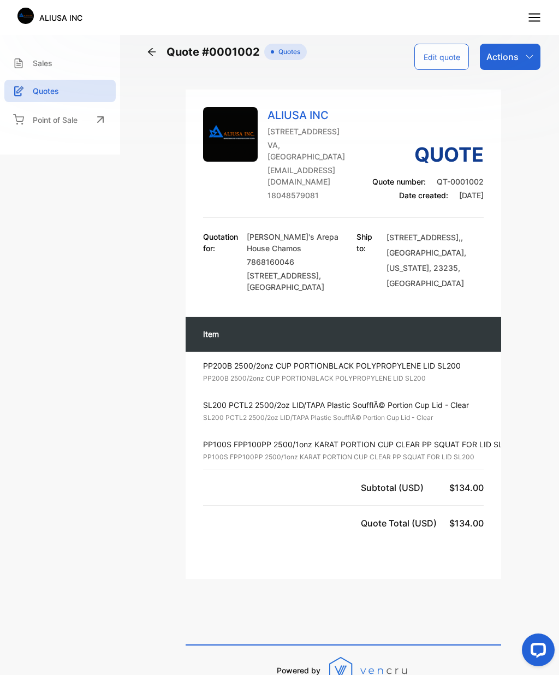
click at [518, 56] on div "Actions" at bounding box center [510, 57] width 61 height 26
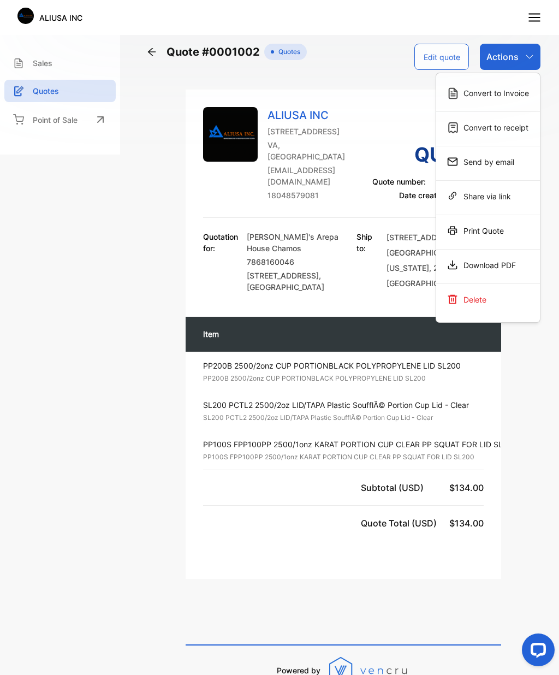
click at [502, 91] on div "Convert to Invoice" at bounding box center [488, 93] width 104 height 22
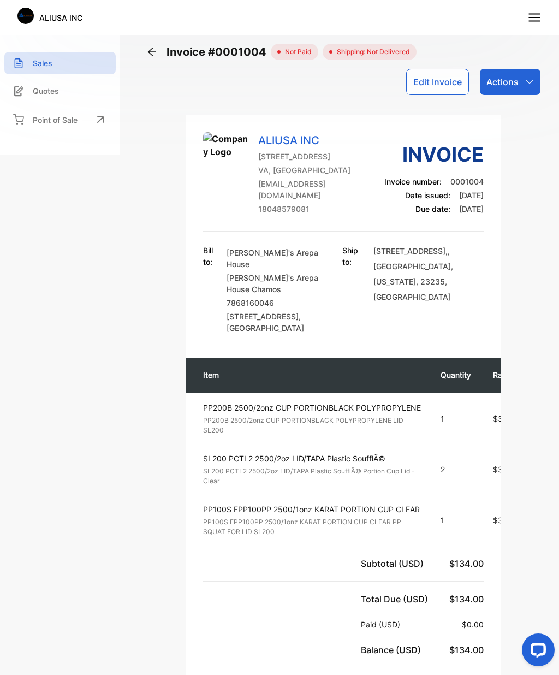
click at [528, 83] on icon "button" at bounding box center [529, 81] width 9 height 9
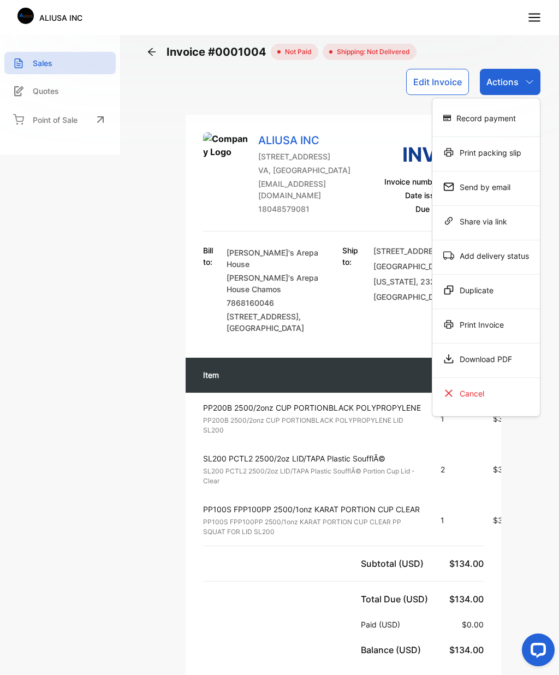
click at [500, 327] on div "Print Invoice" at bounding box center [486, 324] width 108 height 22
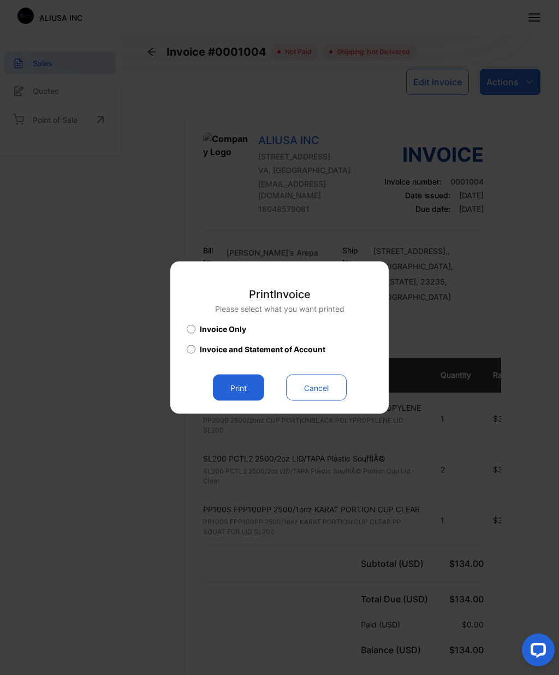
click at [245, 385] on button "Print" at bounding box center [238, 387] width 51 height 26
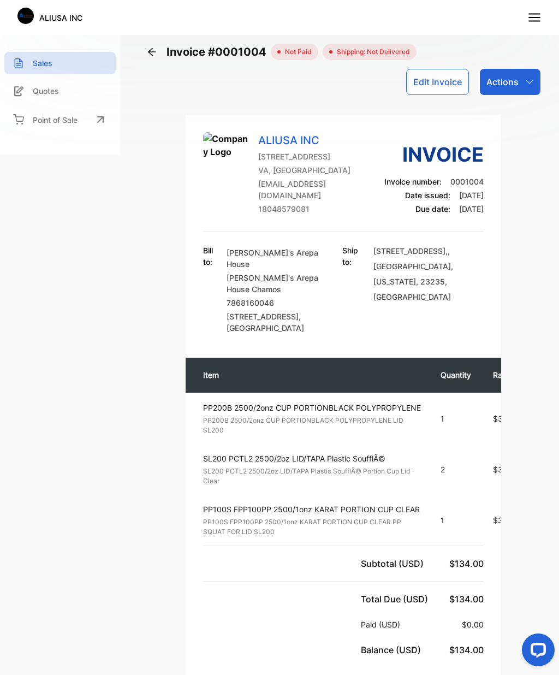
click at [39, 63] on p "Sales" at bounding box center [43, 62] width 20 height 11
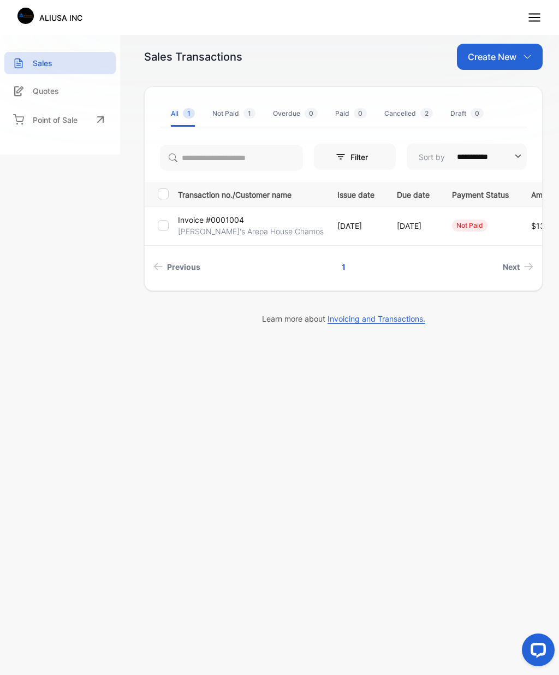
click at [384, 222] on td "[DATE]" at bounding box center [411, 225] width 55 height 39
click at [384, 225] on td "[DATE]" at bounding box center [411, 225] width 55 height 39
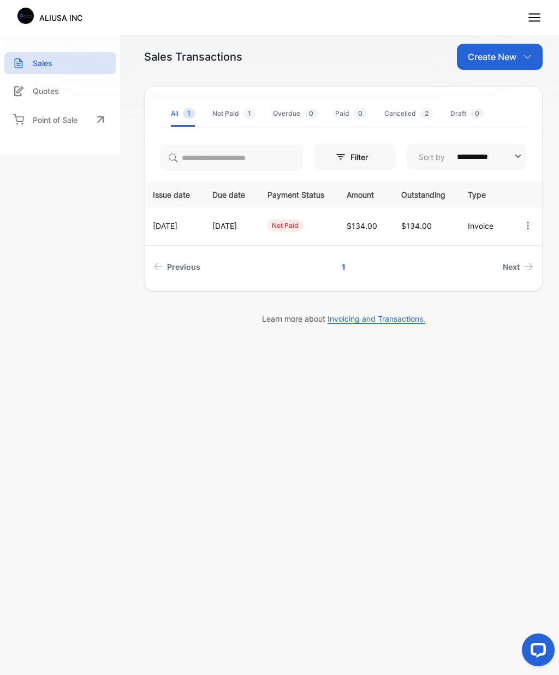
scroll to position [0, 189]
click at [528, 226] on icon "button" at bounding box center [528, 225] width 2 height 8
click at [494, 318] on div "Print" at bounding box center [493, 319] width 110 height 22
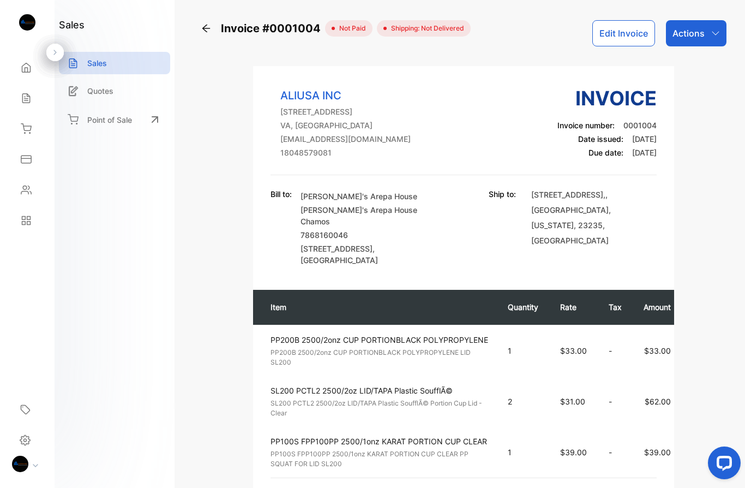
click at [705, 29] on div "Actions" at bounding box center [696, 33] width 61 height 26
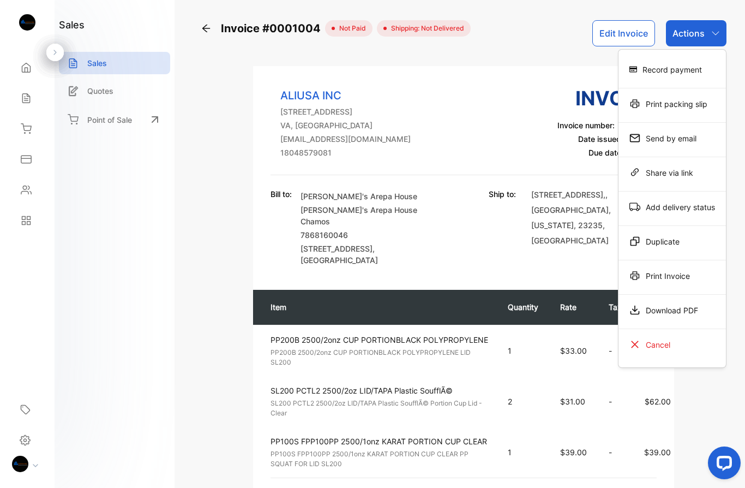
click at [689, 106] on div "Print packing slip" at bounding box center [673, 104] width 108 height 22
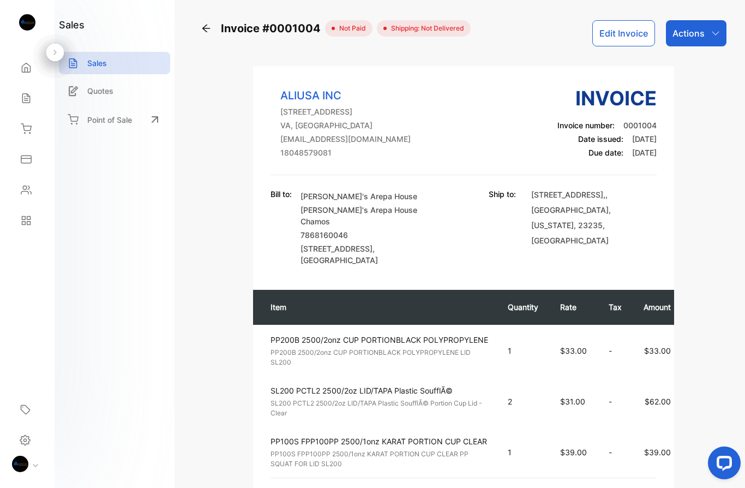
click at [106, 91] on p "Quotes" at bounding box center [100, 90] width 26 height 11
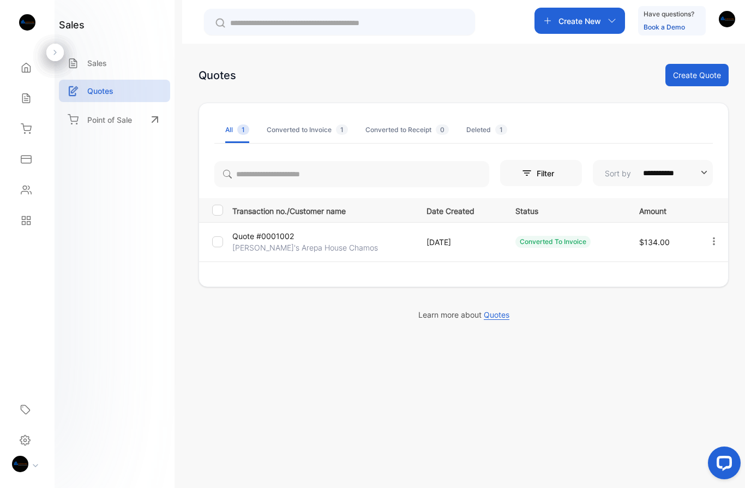
click at [107, 64] on p "Sales" at bounding box center [97, 62] width 20 height 11
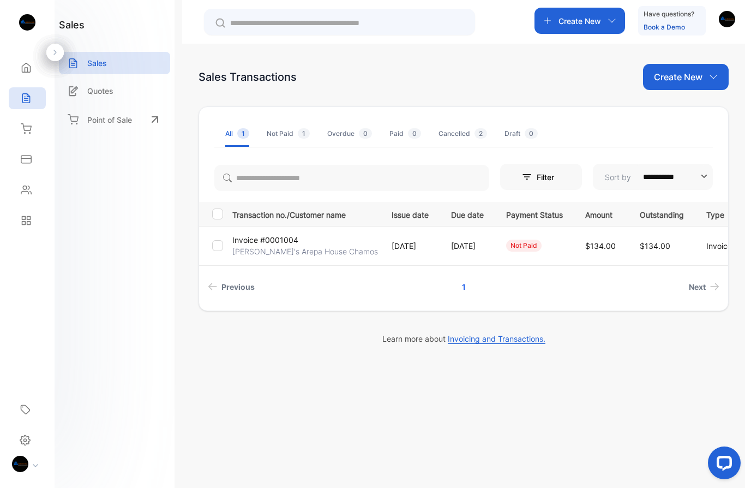
click at [111, 90] on p "Quotes" at bounding box center [100, 90] width 26 height 11
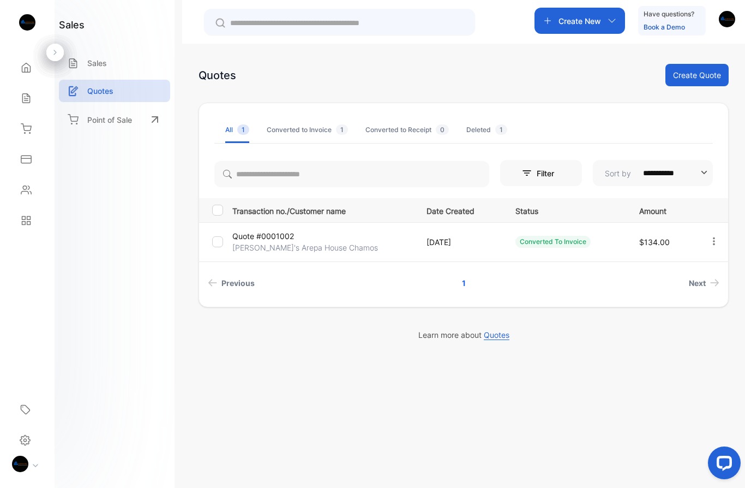
click at [31, 444] on div "Settings" at bounding box center [27, 440] width 33 height 22
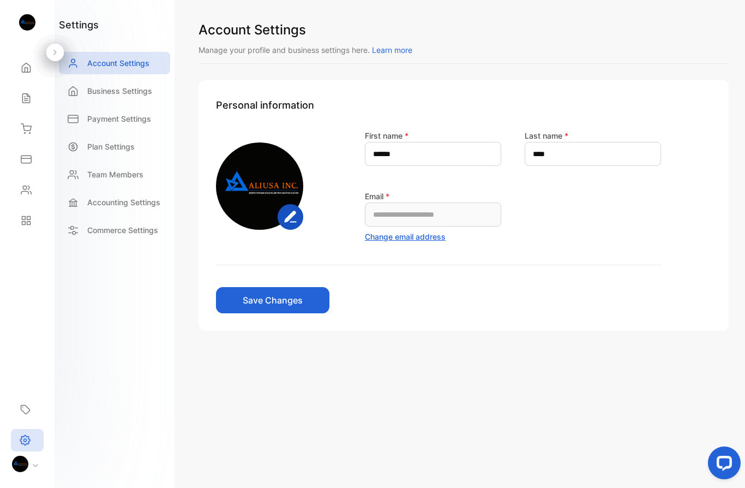
click at [27, 462] on img at bounding box center [20, 464] width 16 height 16
click at [27, 459] on img at bounding box center [20, 464] width 16 height 16
click at [32, 402] on div "Referrals" at bounding box center [27, 409] width 33 height 22
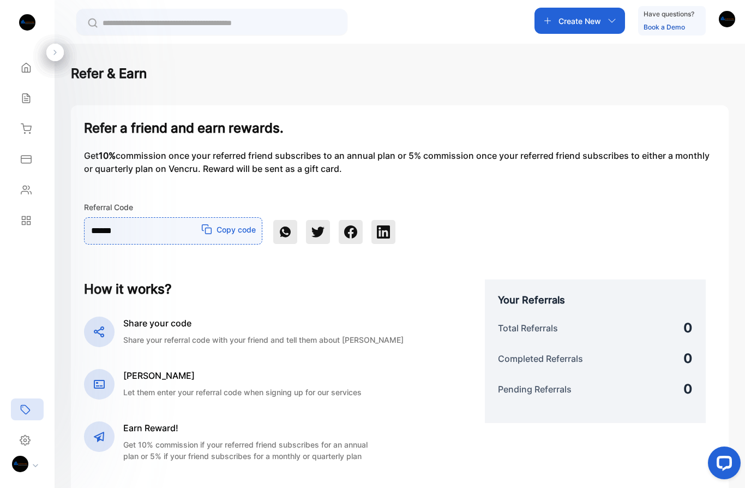
click at [32, 75] on div "Home" at bounding box center [27, 68] width 37 height 22
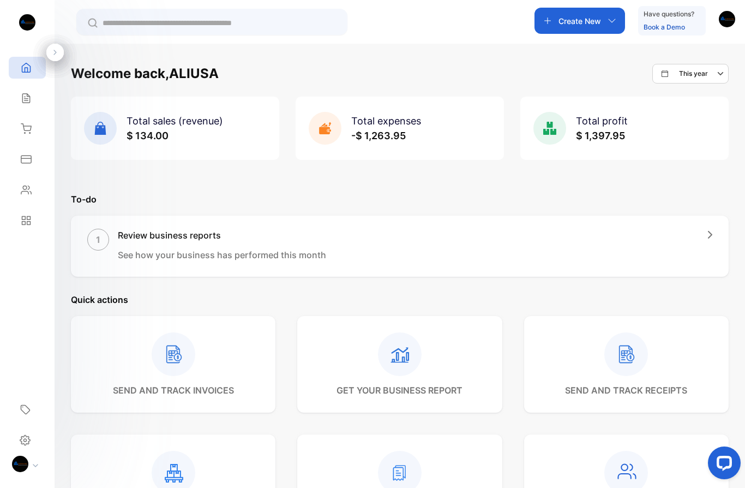
click at [678, 20] on div "Have questions? Book a Demo" at bounding box center [673, 20] width 68 height 29
click at [661, 29] on link "Book a Demo" at bounding box center [664, 27] width 41 height 8
click at [733, 20] on img "button" at bounding box center [727, 19] width 16 height 16
click at [677, 53] on span "View profile" at bounding box center [685, 54] width 47 height 11
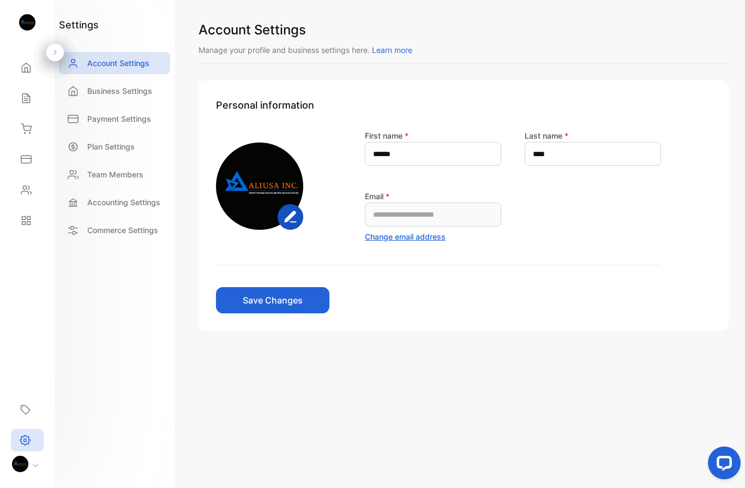
click at [25, 64] on icon at bounding box center [26, 67] width 11 height 11
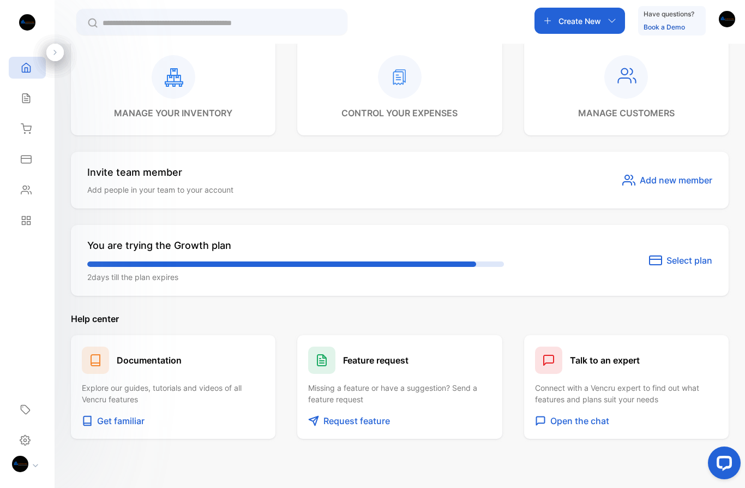
scroll to position [392, 0]
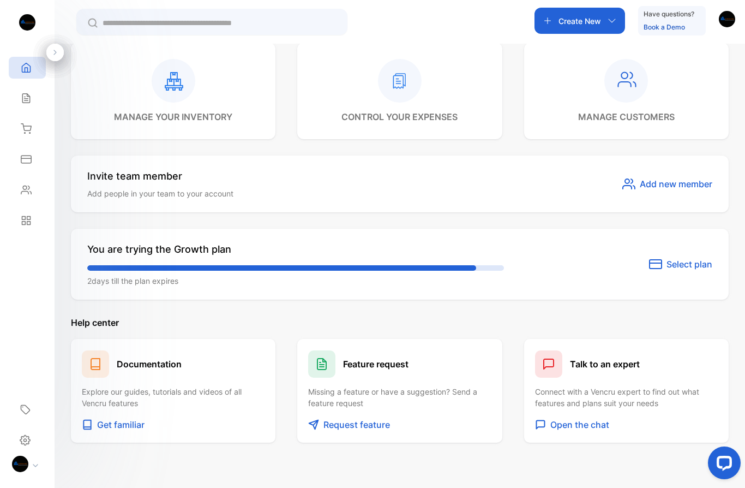
click at [681, 265] on span "Select plan" at bounding box center [690, 264] width 46 height 13
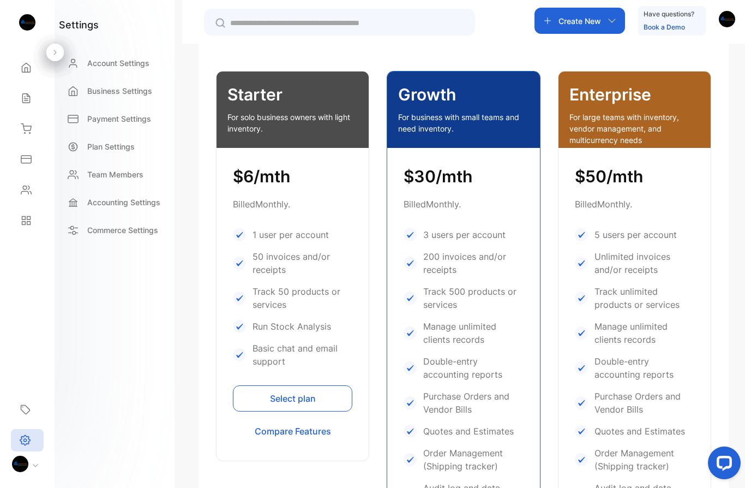
scroll to position [245, 0]
click at [673, 111] on div "Enterprise For large teams with inventory, vendor management, and multicurrency…" at bounding box center [635, 110] width 152 height 76
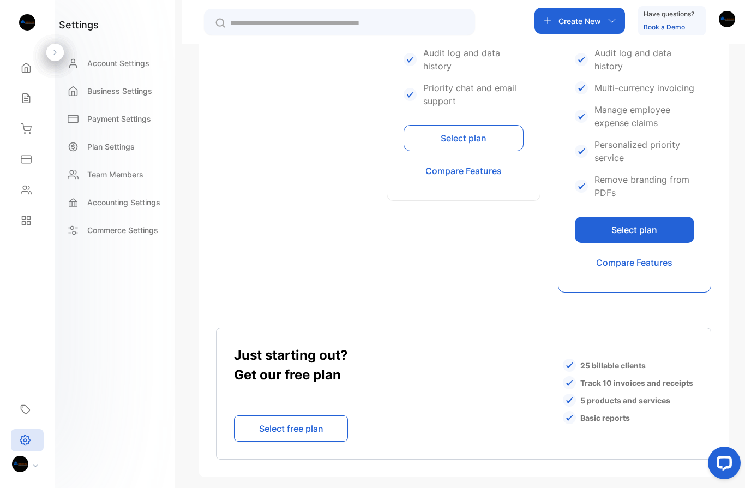
scroll to position [681, 0]
click at [660, 228] on button "Select plan" at bounding box center [635, 229] width 120 height 26
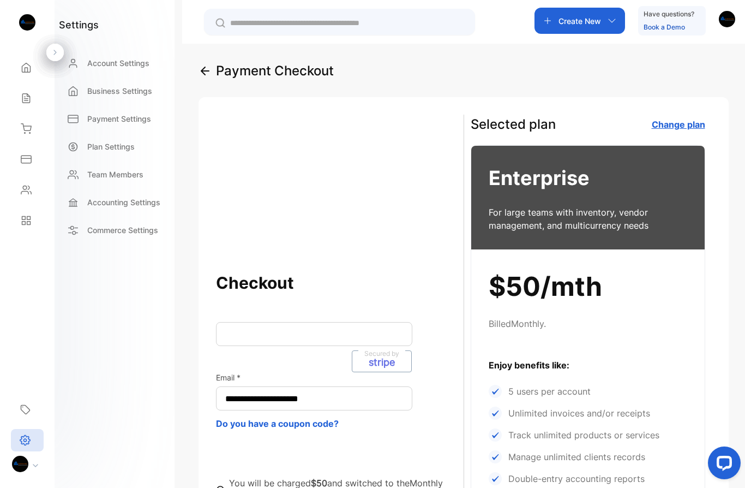
scroll to position [2, 0]
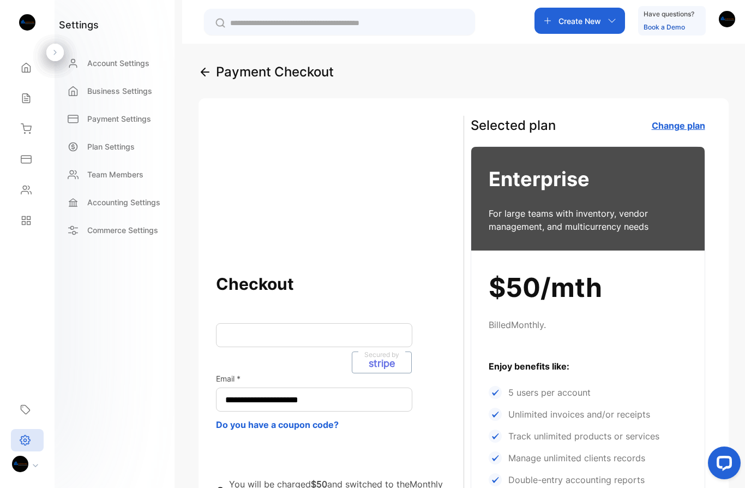
click at [685, 126] on link "Change plan" at bounding box center [678, 125] width 53 height 11
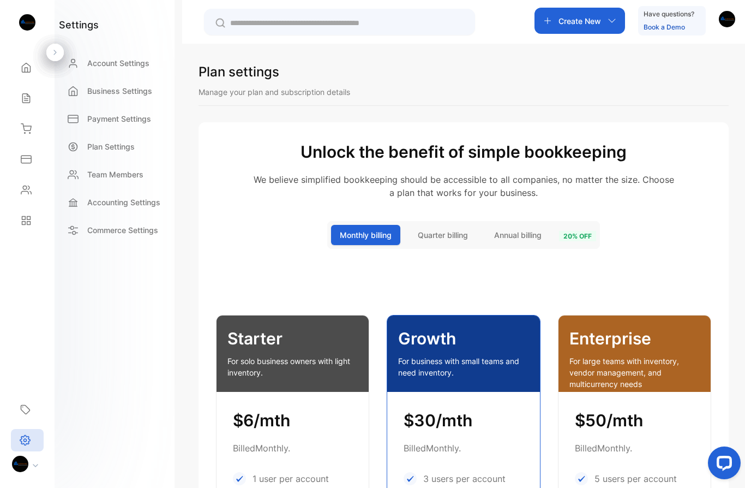
click at [526, 233] on span "Annual billing" at bounding box center [517, 234] width 47 height 11
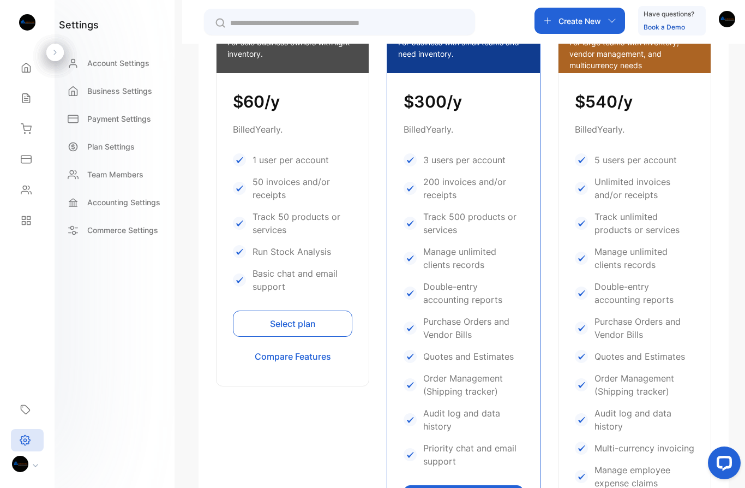
scroll to position [283, 0]
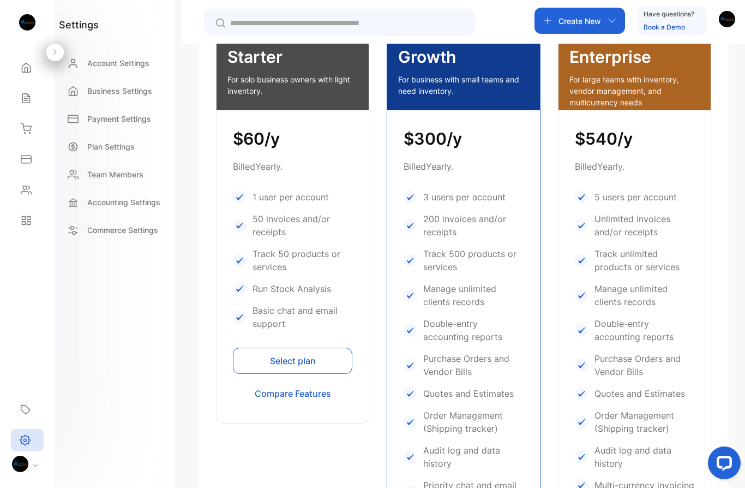
click at [659, 82] on p "For large teams with inventory, vendor management, and multicurrency needs" at bounding box center [635, 91] width 130 height 34
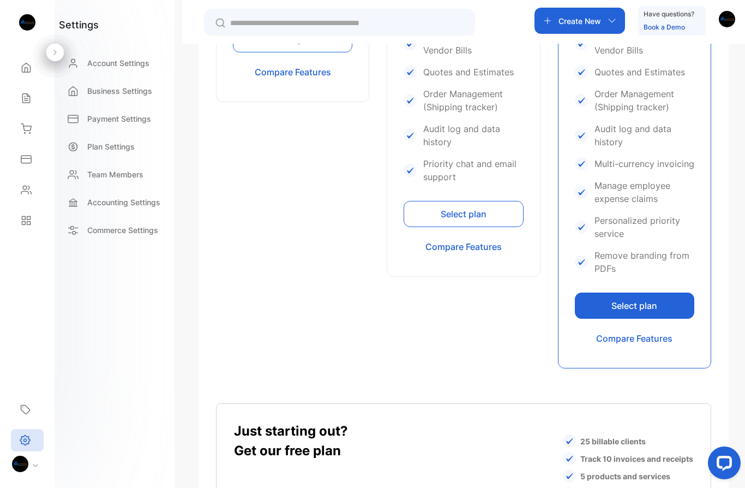
click at [671, 308] on button "Select plan" at bounding box center [635, 306] width 120 height 26
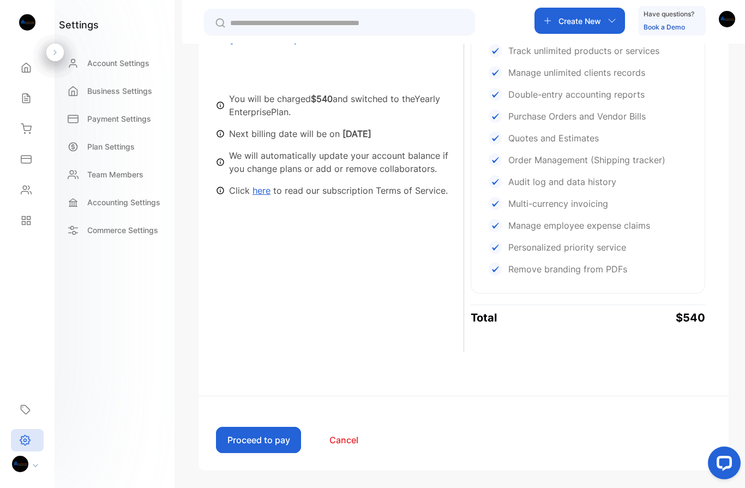
scroll to position [387, 0]
click at [272, 441] on button "Proceed to pay" at bounding box center [258, 440] width 85 height 26
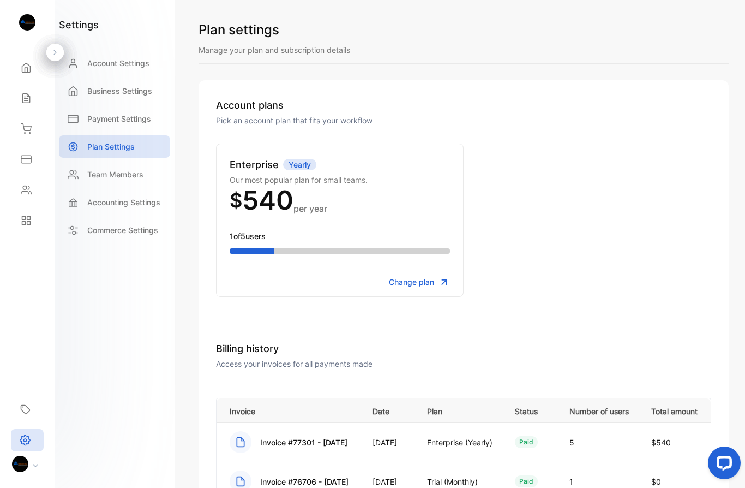
click at [22, 159] on icon at bounding box center [26, 159] width 11 height 11
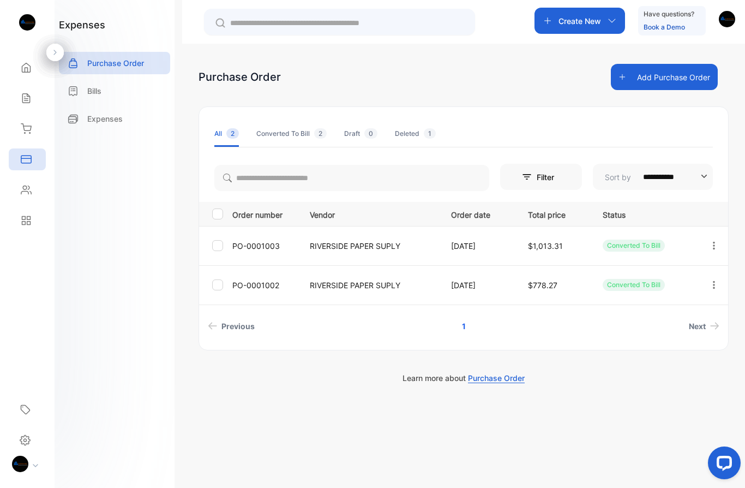
click at [718, 241] on icon "button" at bounding box center [714, 246] width 10 height 10
click at [703, 319] on div "Print" at bounding box center [692, 317] width 70 height 22
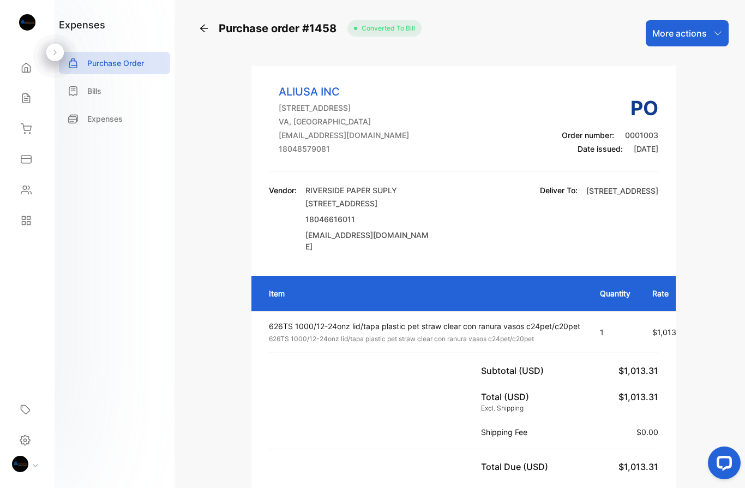
click at [99, 90] on p "Bills" at bounding box center [94, 90] width 14 height 11
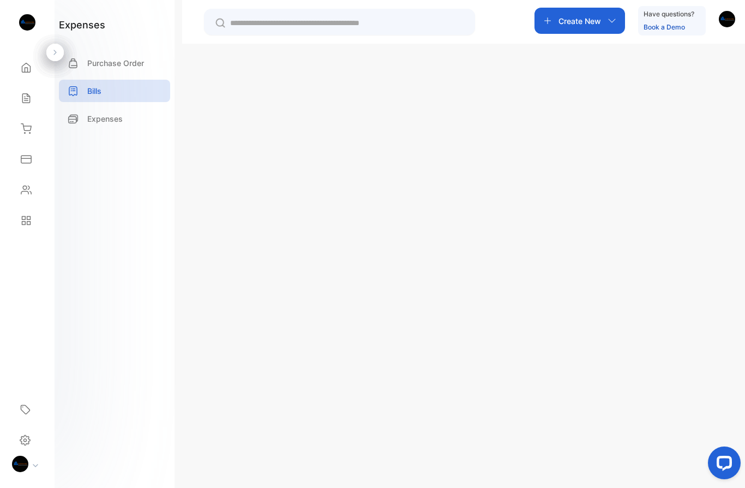
click at [111, 124] on p "Expenses" at bounding box center [104, 118] width 35 height 11
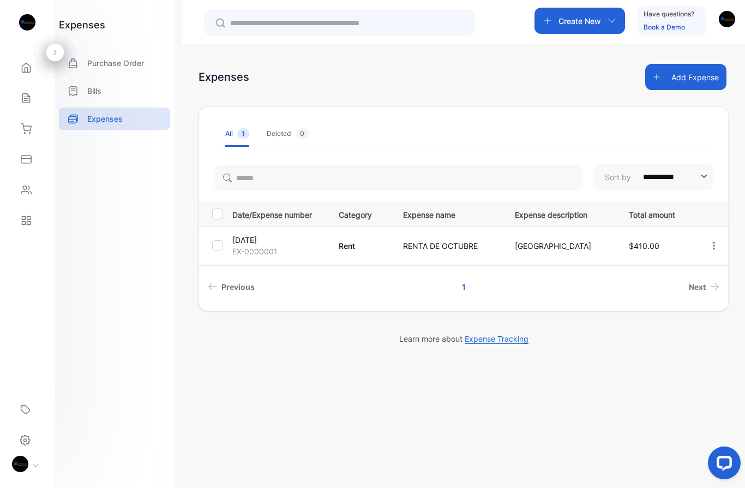
click at [718, 244] on icon "button" at bounding box center [714, 246] width 10 height 10
click at [294, 390] on div "**********" at bounding box center [463, 288] width 563 height 488
click at [26, 94] on icon at bounding box center [26, 98] width 11 height 11
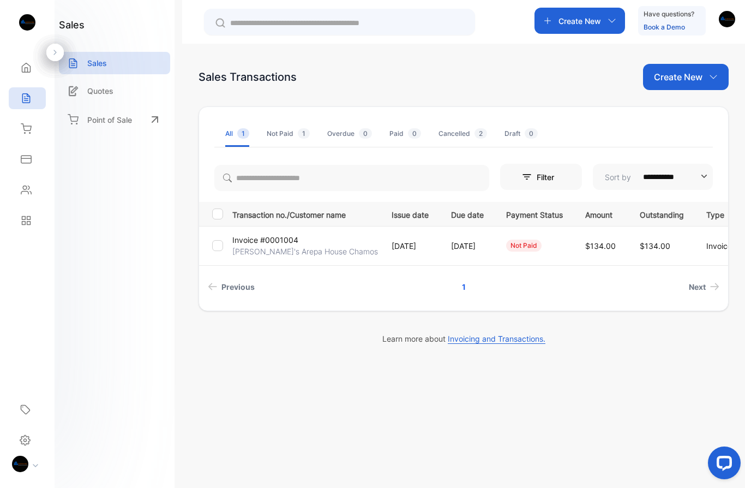
click at [457, 249] on p "[DATE]" at bounding box center [467, 245] width 33 height 11
click at [685, 278] on link "Next" at bounding box center [704, 287] width 39 height 20
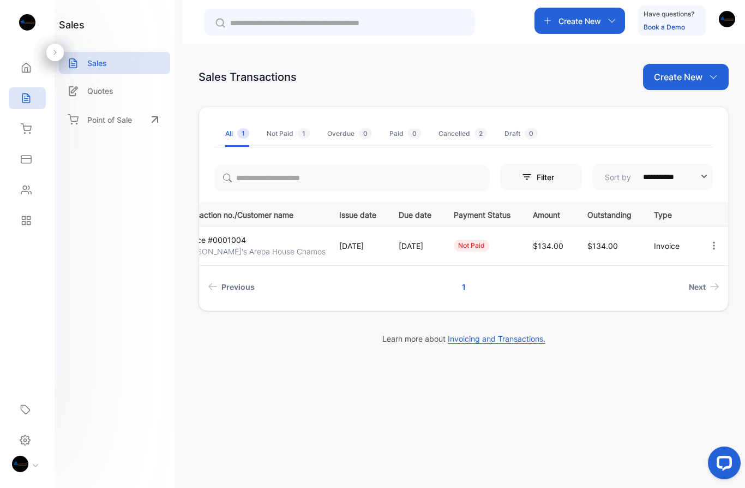
scroll to position [0, 57]
click at [718, 246] on icon "button" at bounding box center [714, 246] width 10 height 10
click at [695, 338] on div "Print" at bounding box center [680, 339] width 110 height 22
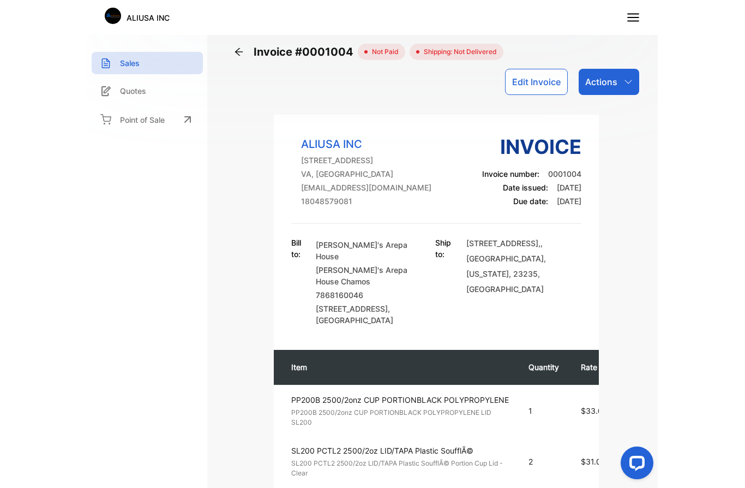
scroll to position [47, 0]
